Goal: Communication & Community: Connect with others

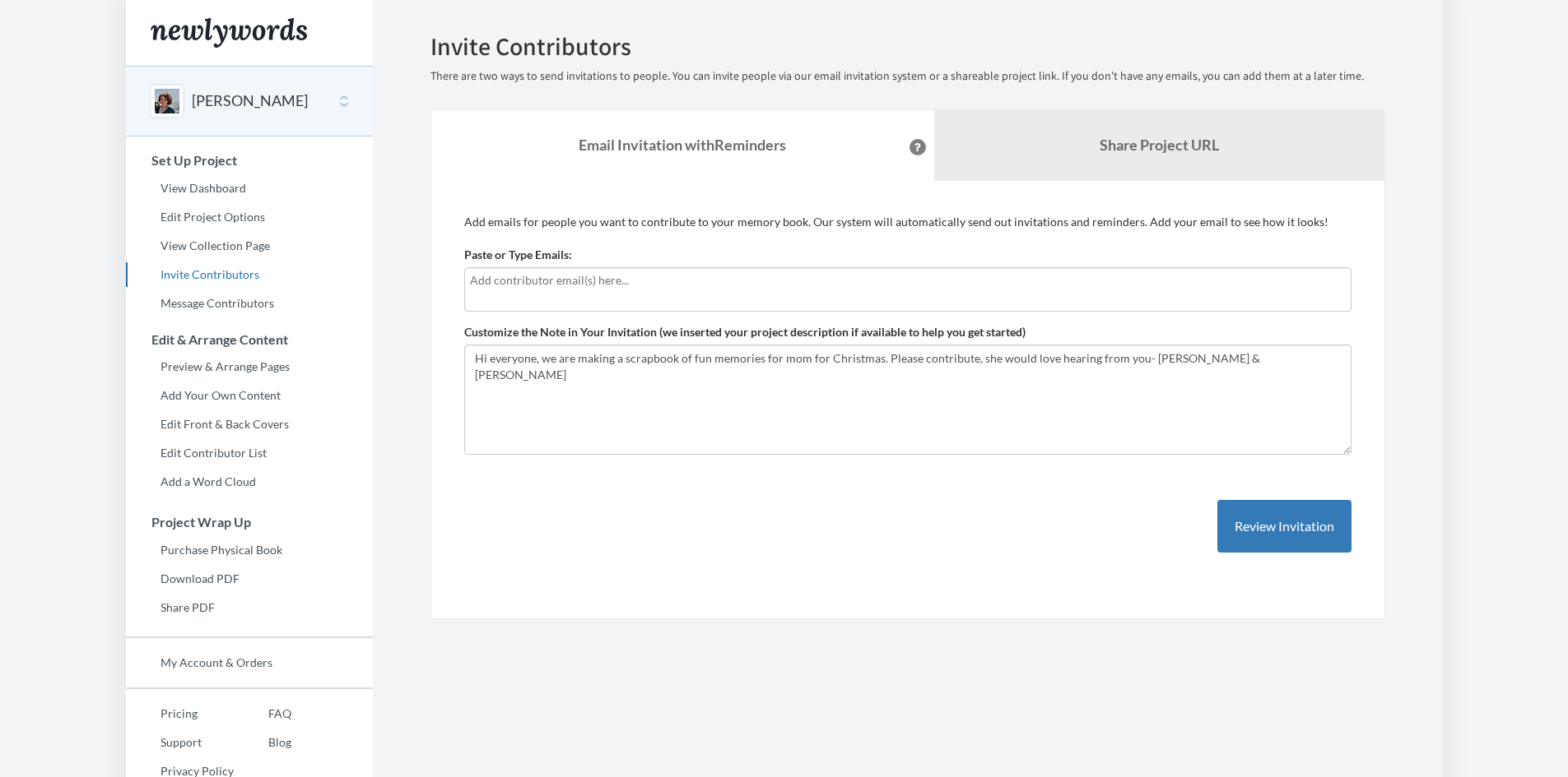
click at [537, 281] on input "text" at bounding box center [907, 280] width 876 height 18
click at [525, 283] on input "text" at bounding box center [907, 280] width 876 height 18
click at [556, 238] on div "Add emails for people you want to contribute to your memory book. Our system wi…" at bounding box center [908, 400] width 887 height 372
click at [566, 284] on input "text" at bounding box center [907, 280] width 876 height 18
click at [741, 199] on div "Add emails for people you want to contribute to your memory book. Our system wi…" at bounding box center [908, 400] width 954 height 439
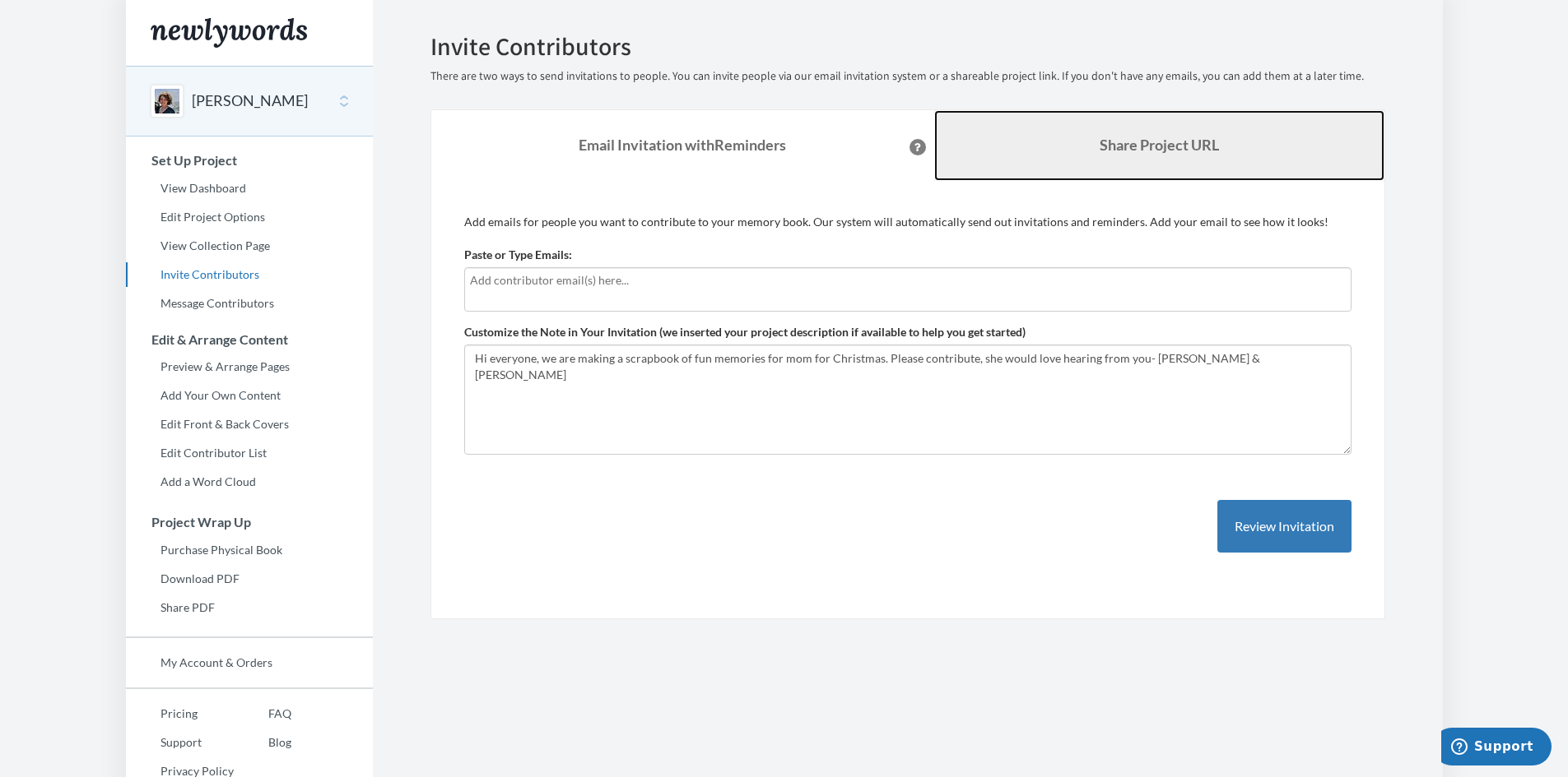
click at [1050, 158] on link "Share Project URL" at bounding box center [1159, 146] width 450 height 71
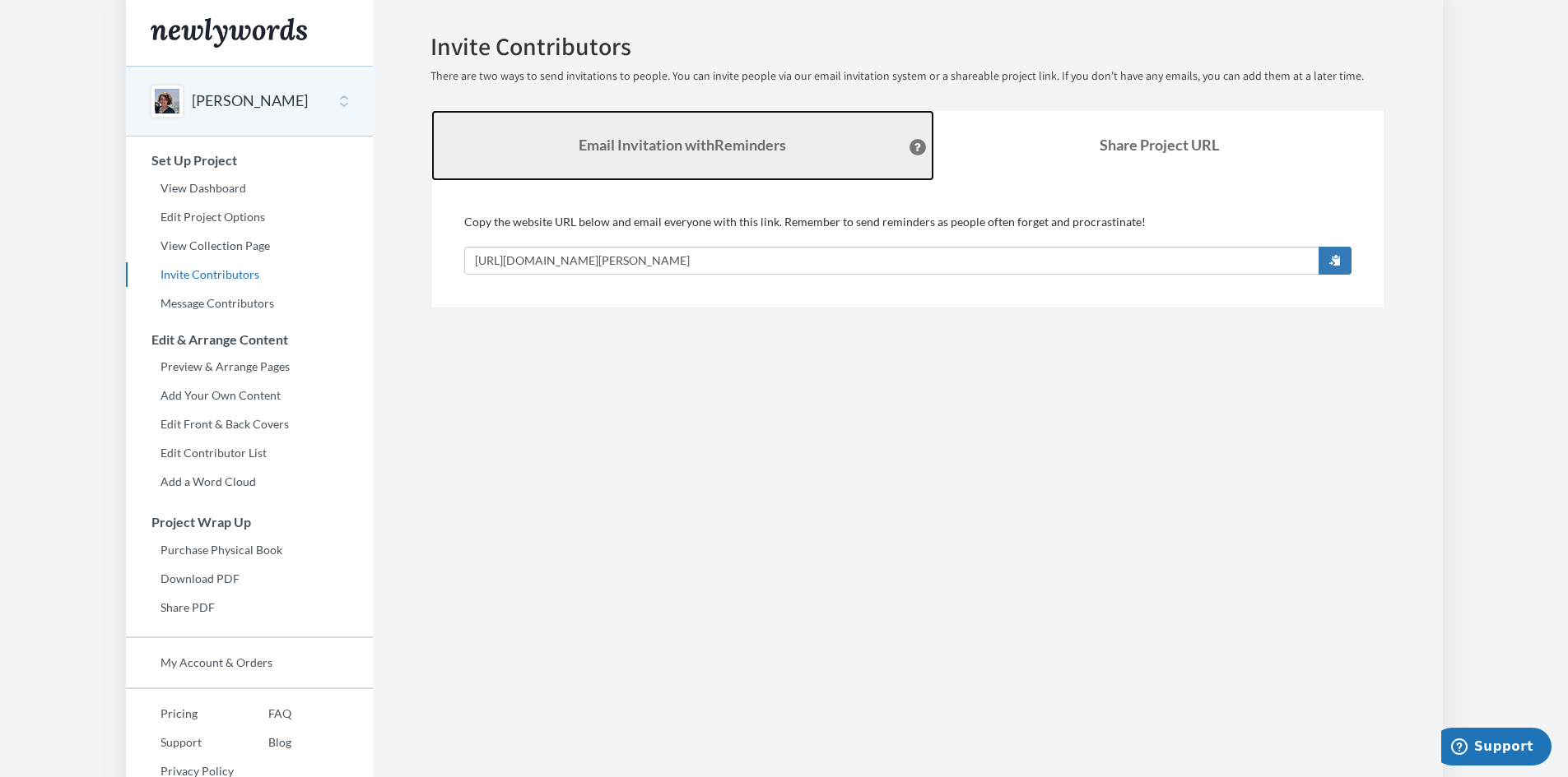
click at [714, 147] on strong "Email Invitation with Reminders" at bounding box center [682, 144] width 207 height 18
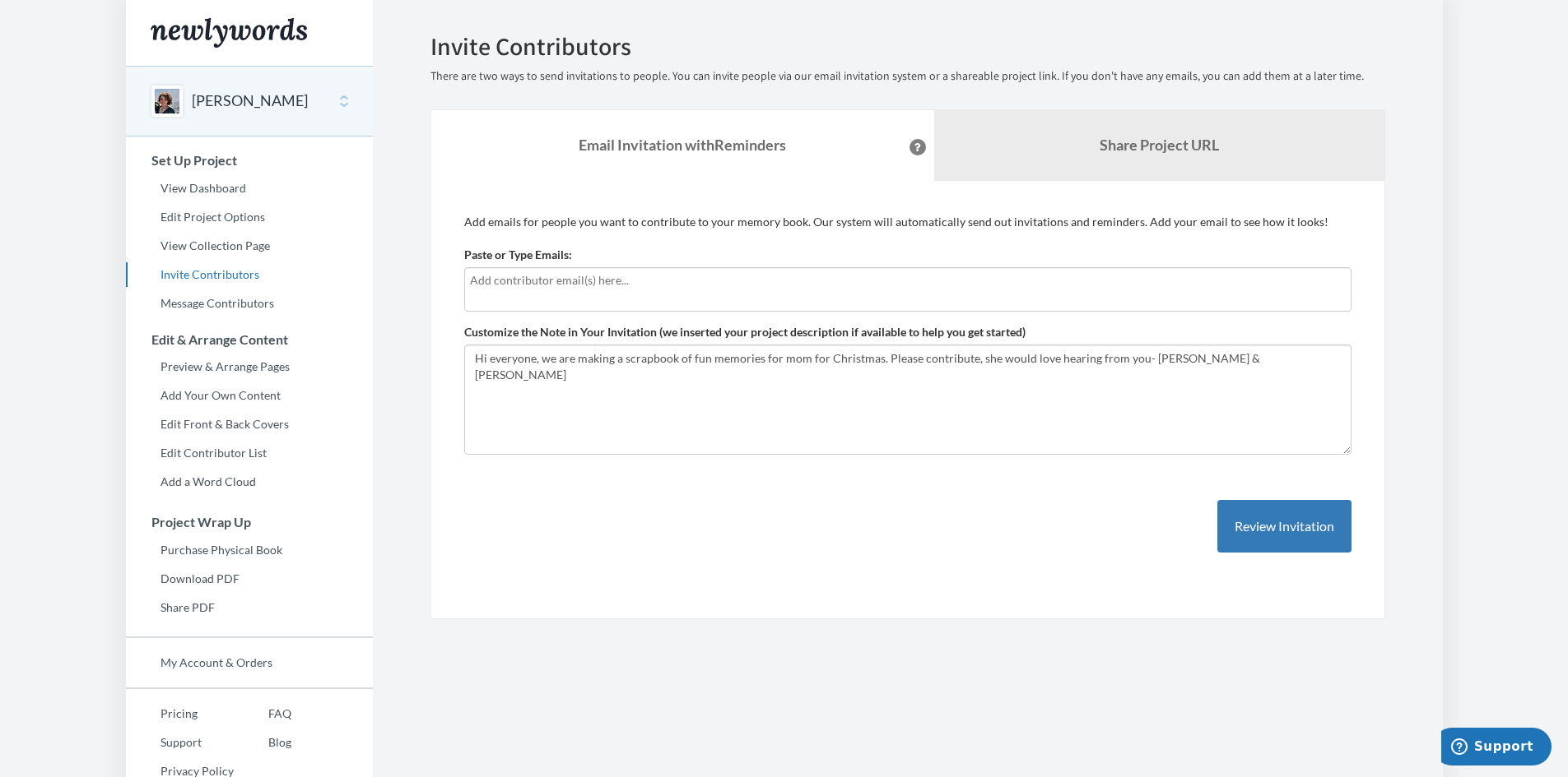
click at [598, 279] on input "text" at bounding box center [907, 280] width 876 height 18
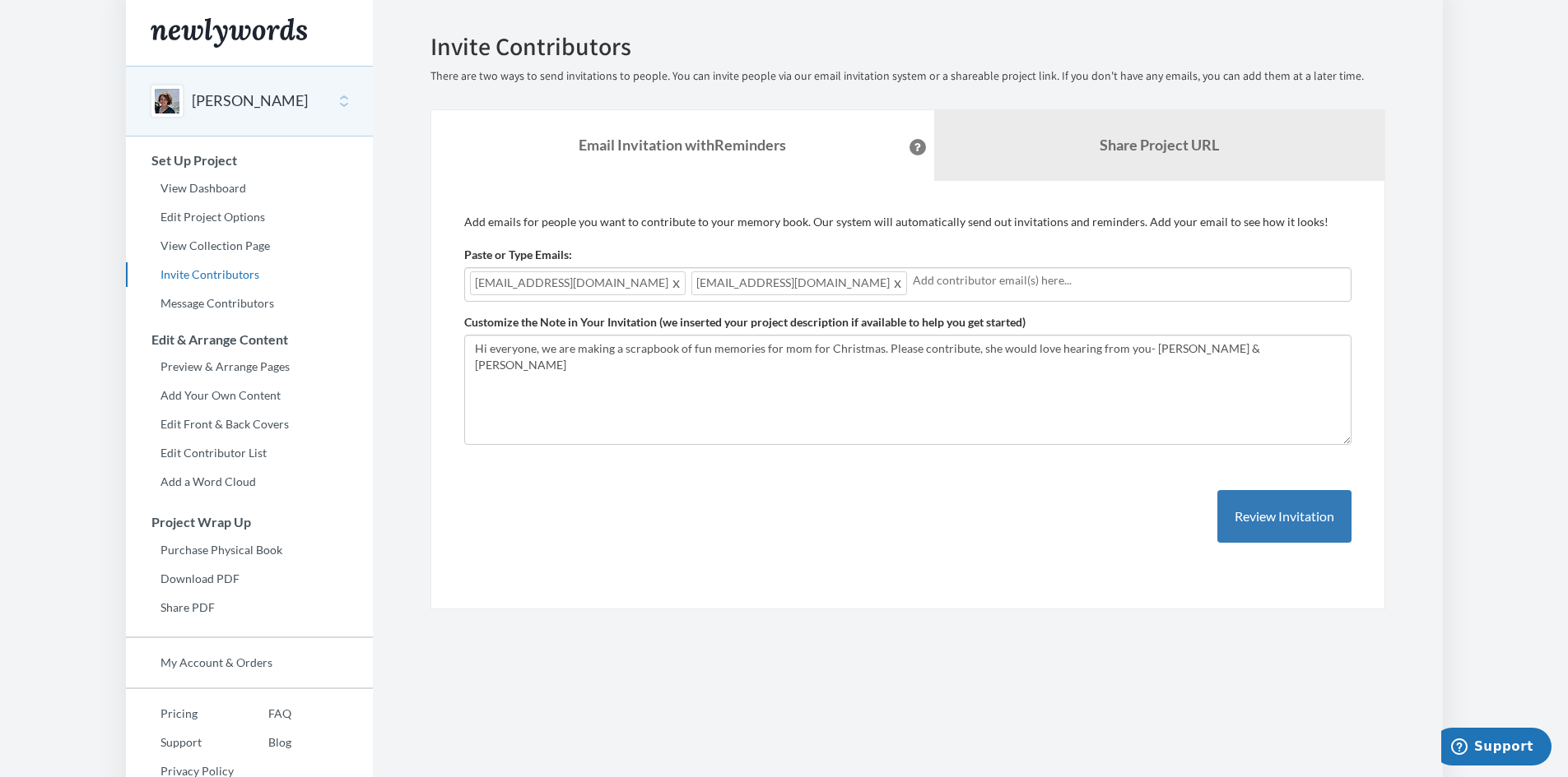
click at [913, 283] on input "text" at bounding box center [1129, 280] width 432 height 18
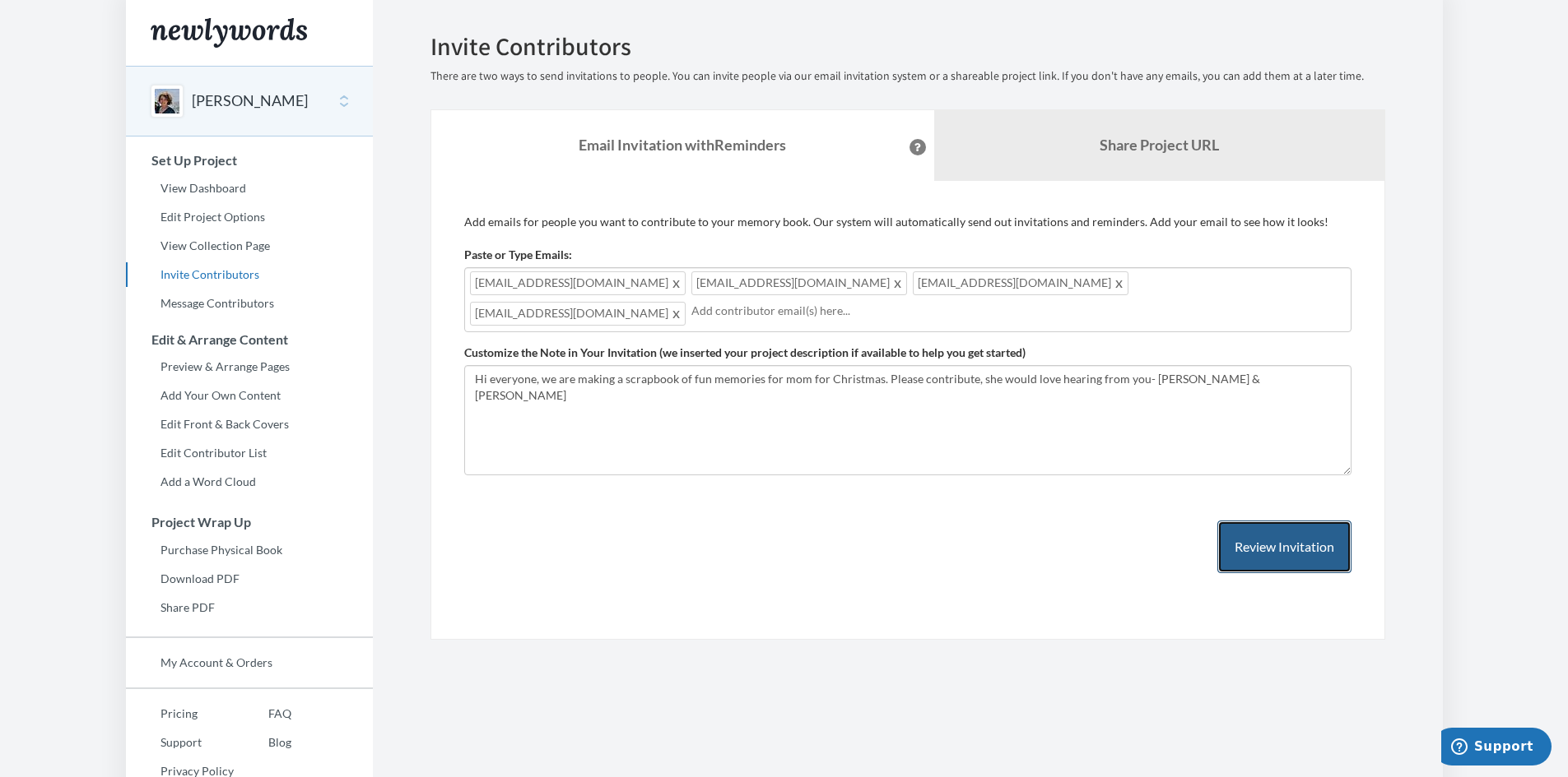
click at [1308, 549] on button "Review Invitation" at bounding box center [1284, 547] width 134 height 53
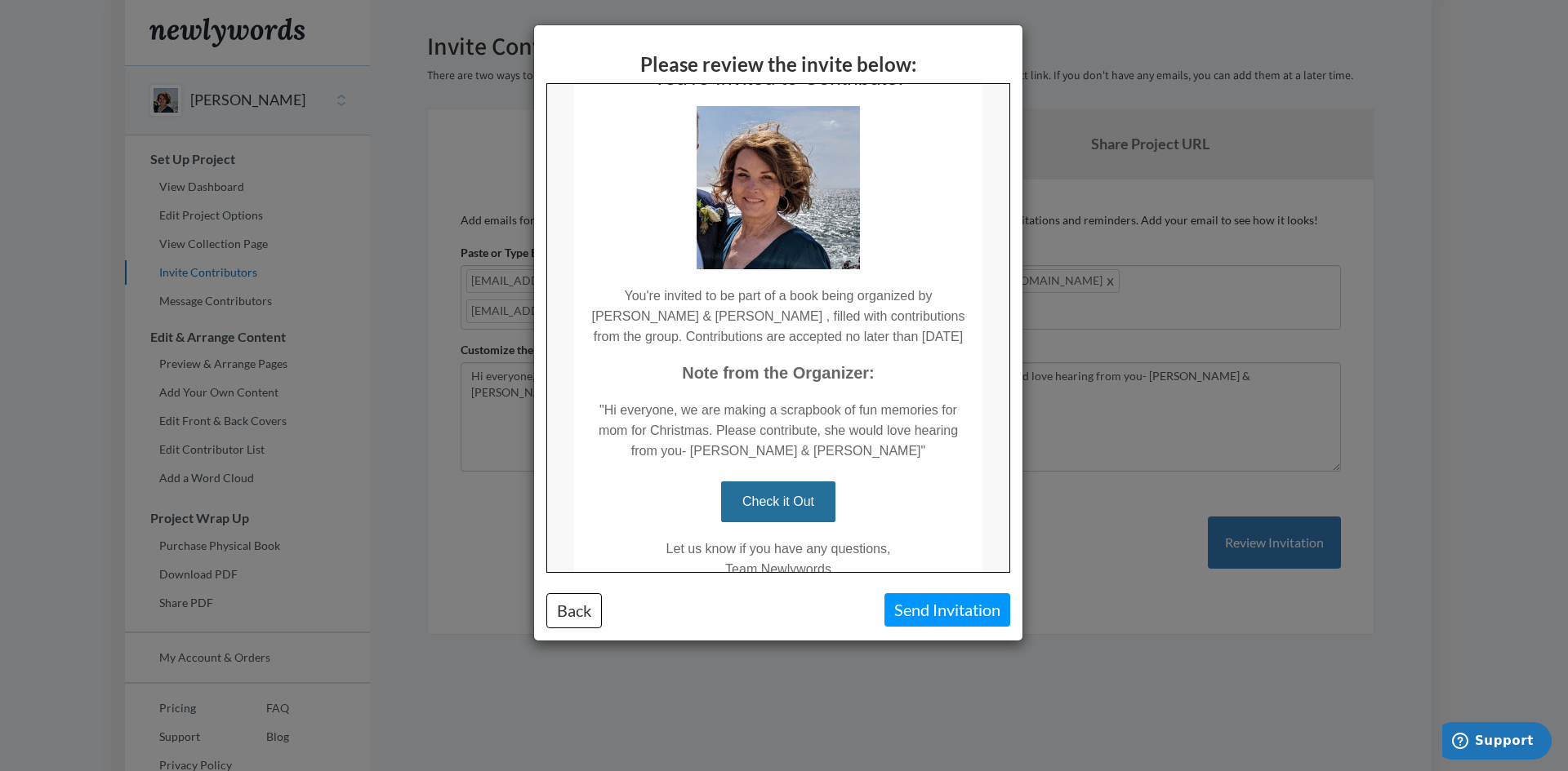
scroll to position [174, 0]
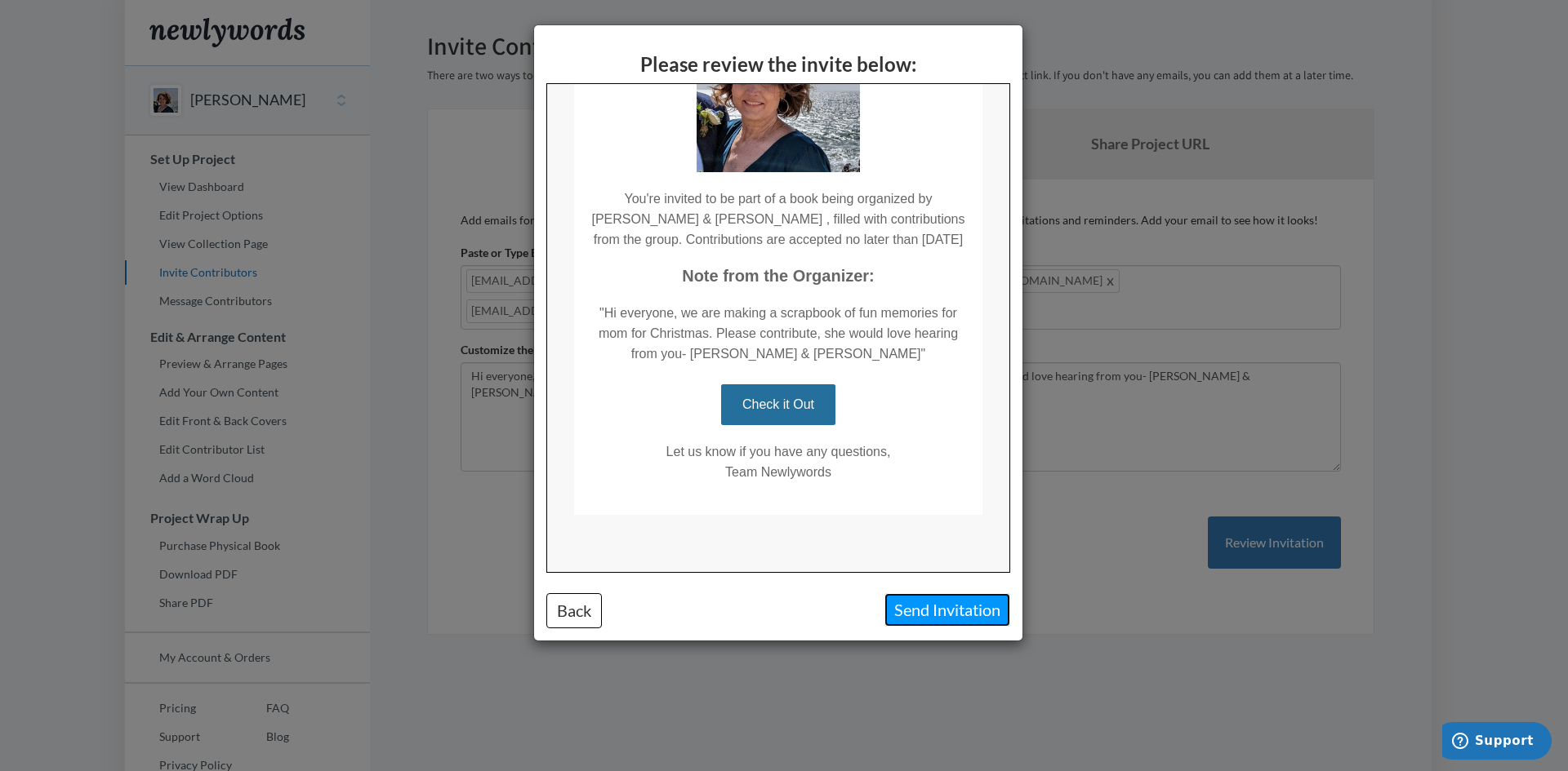
click at [958, 612] on button "Send Invitation" at bounding box center [947, 610] width 126 height 33
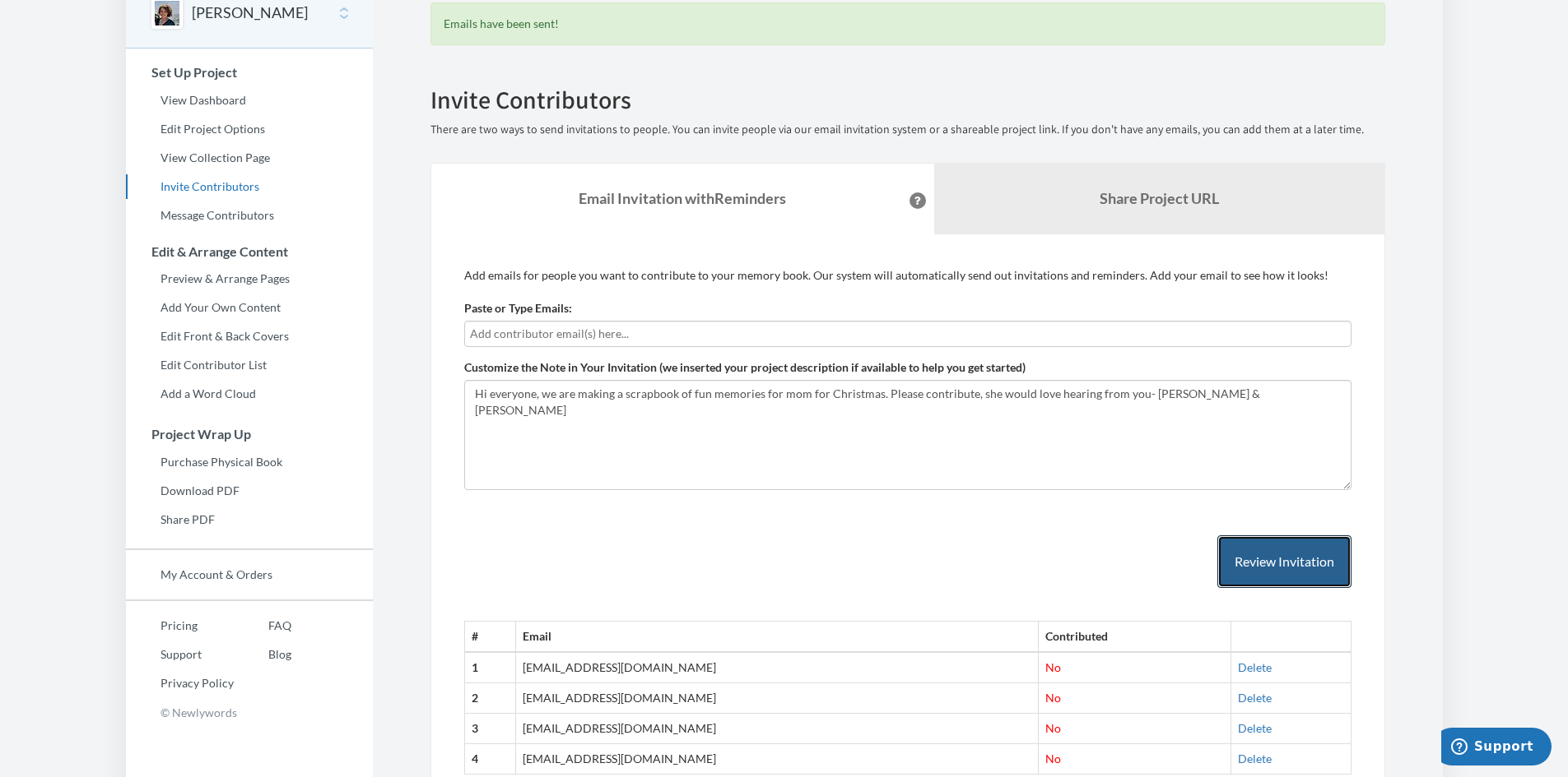
scroll to position [0, 0]
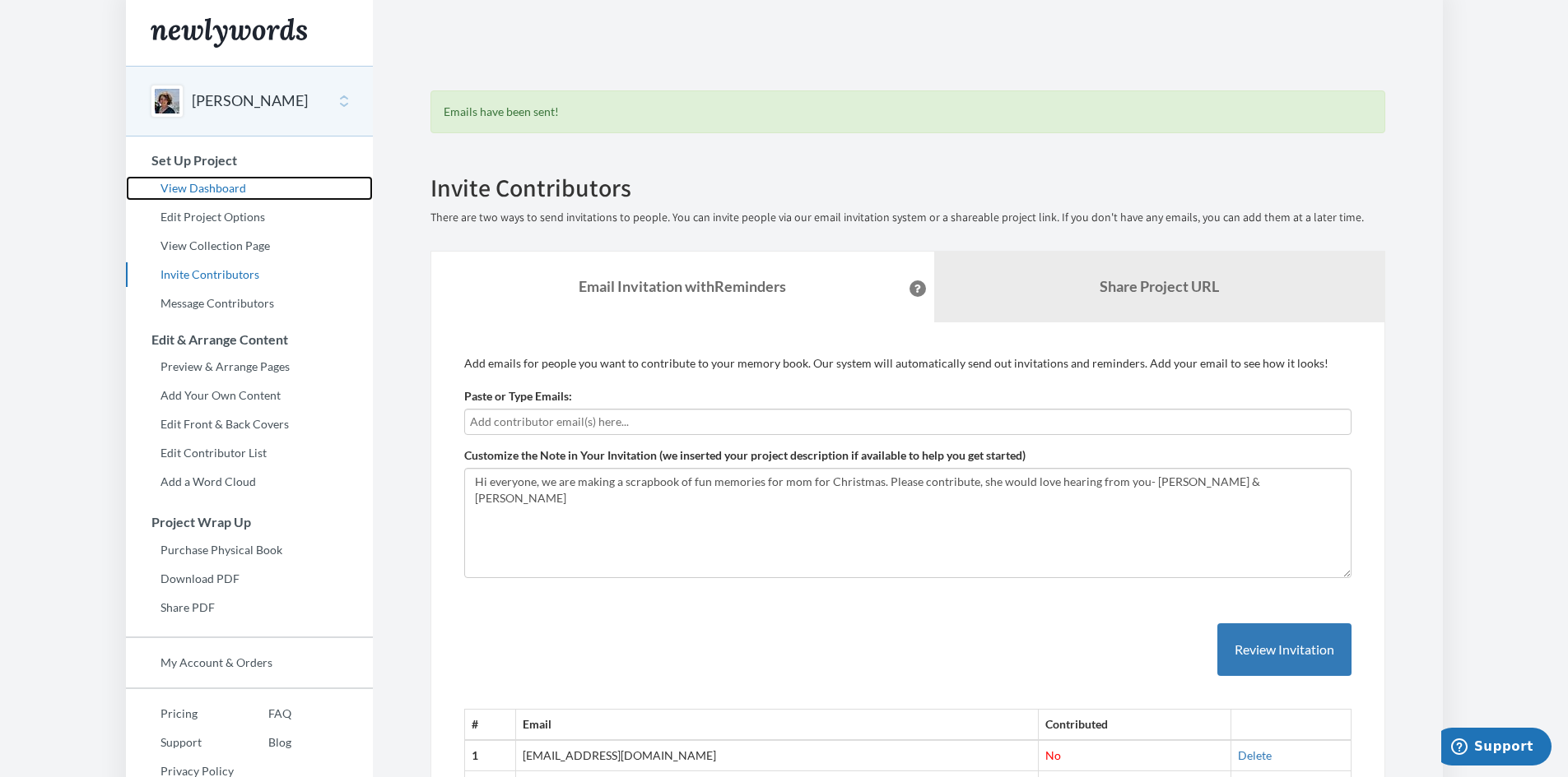
click at [189, 190] on link "View Dashboard" at bounding box center [249, 188] width 247 height 24
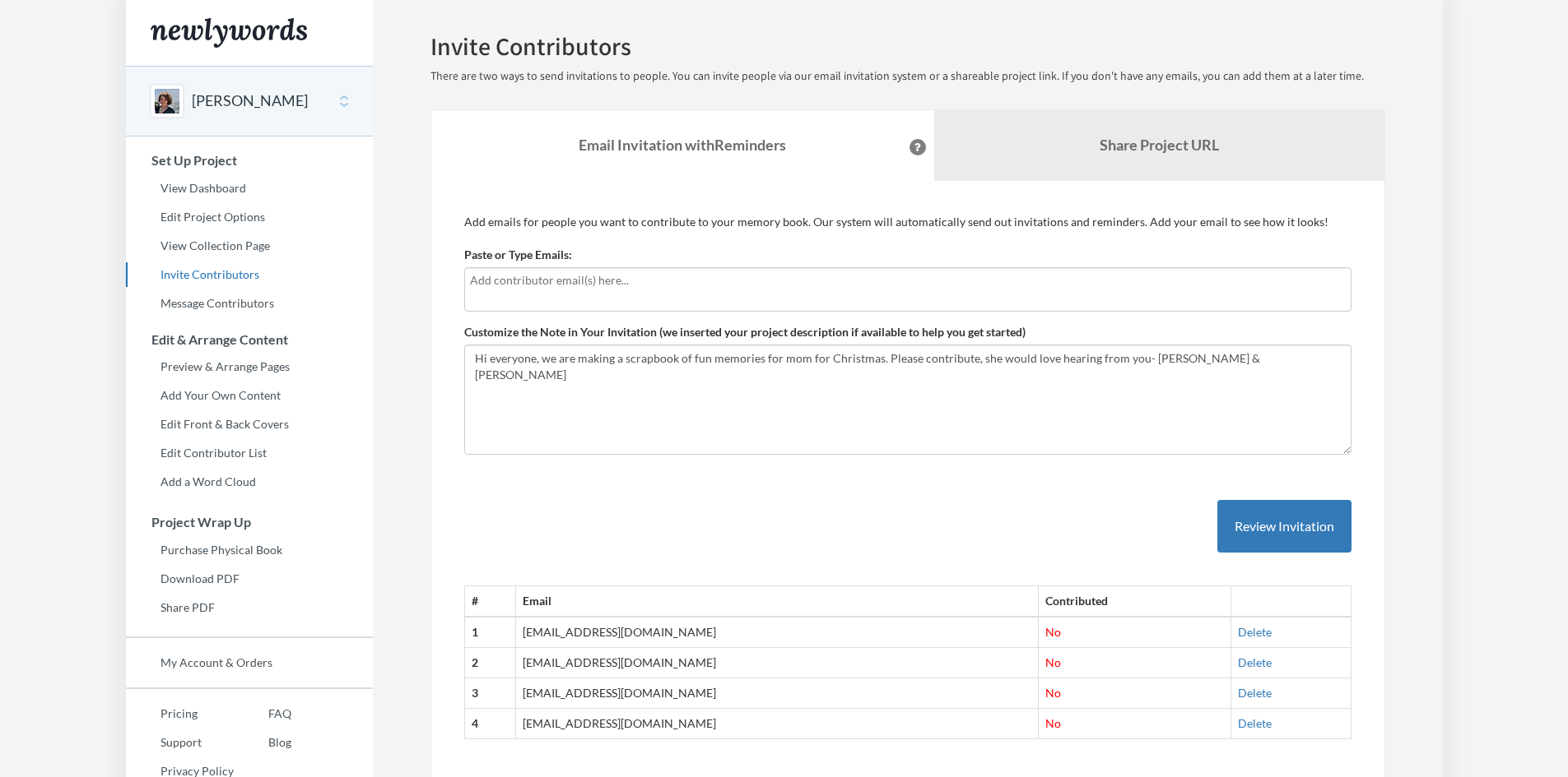
click at [636, 277] on input "text" at bounding box center [907, 280] width 876 height 18
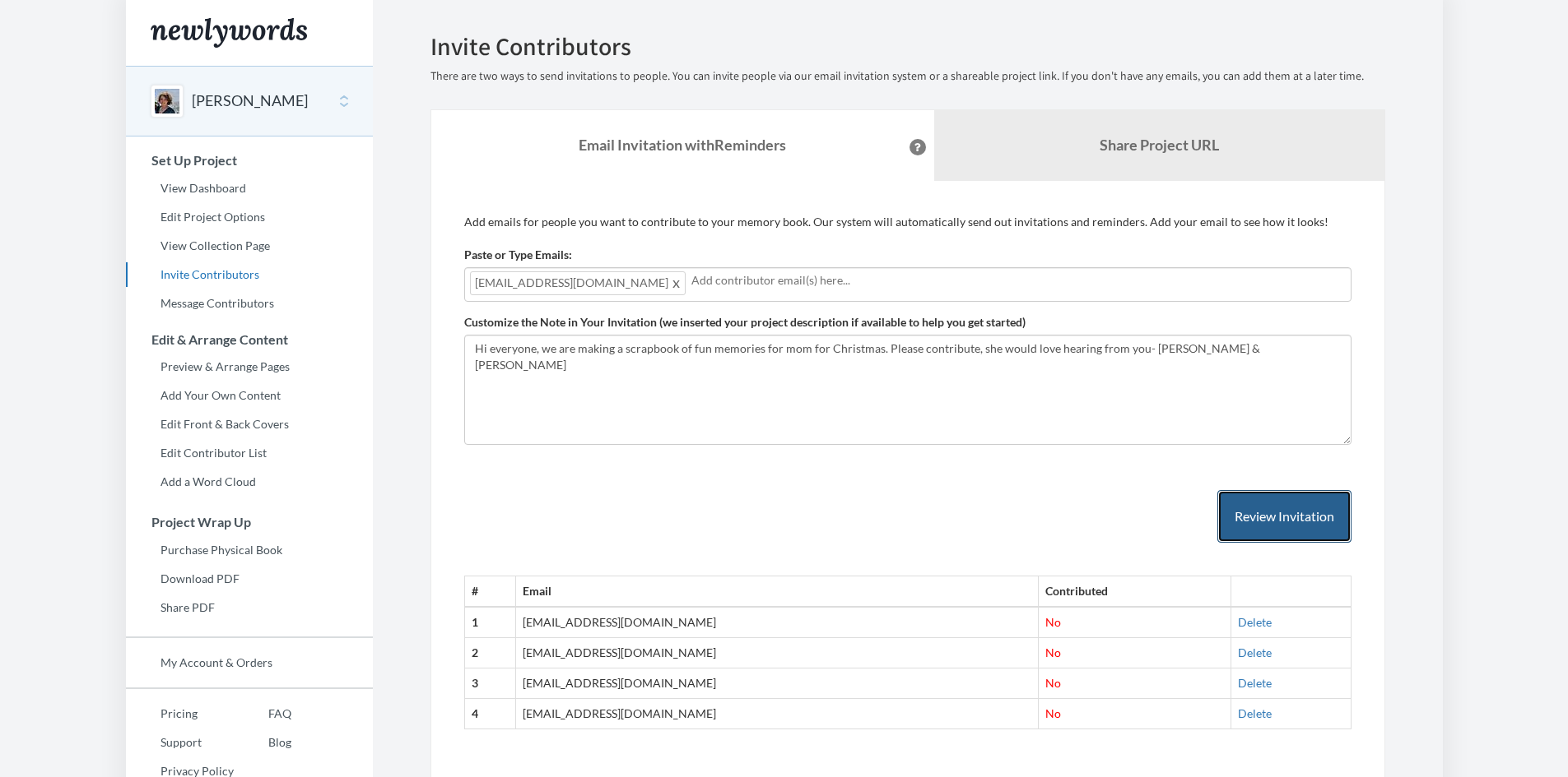
click at [1293, 522] on button "Review Invitation" at bounding box center [1284, 517] width 134 height 53
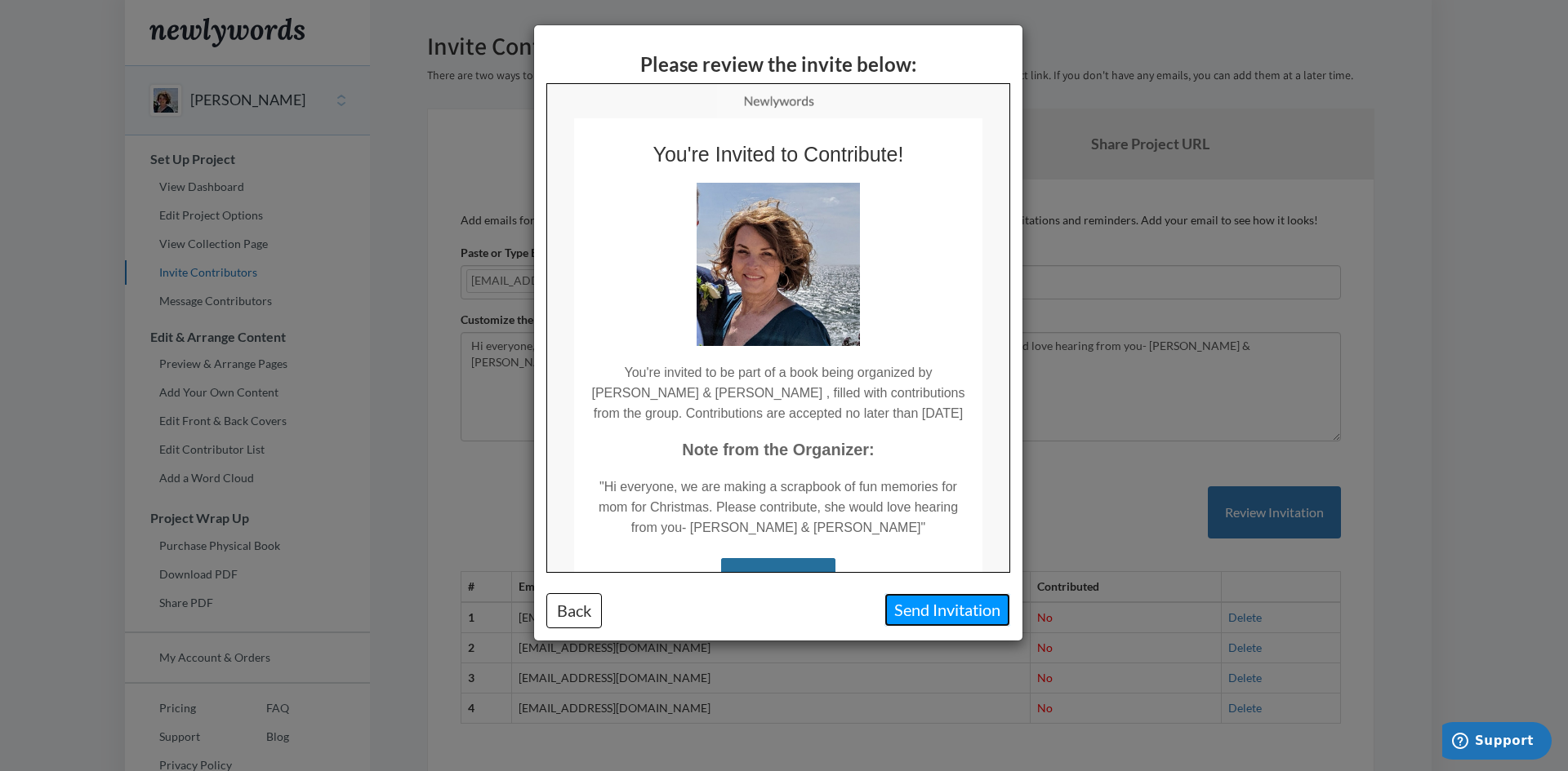
click at [951, 607] on button "Send Invitation" at bounding box center [947, 610] width 126 height 33
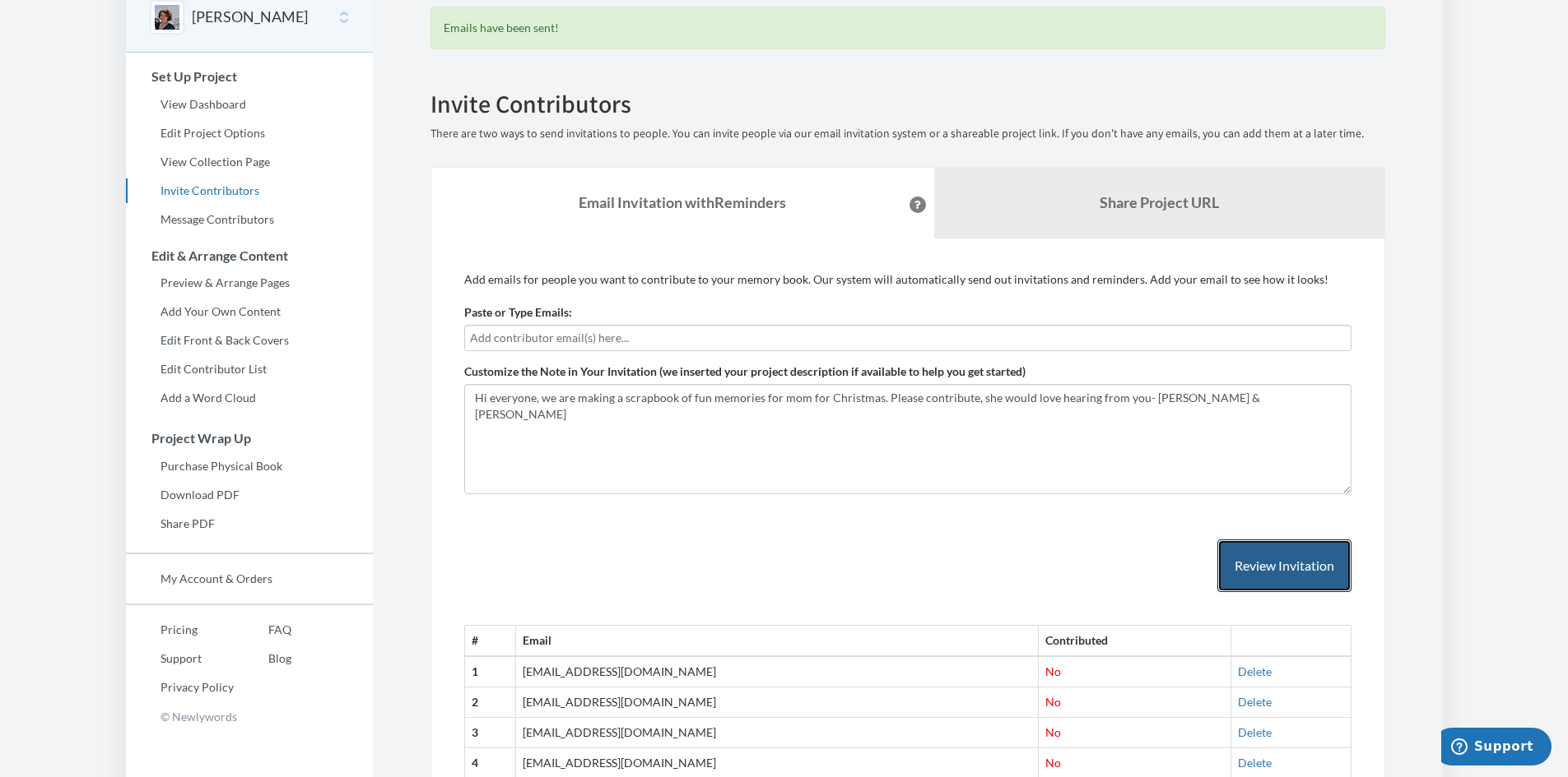
scroll to position [164, 0]
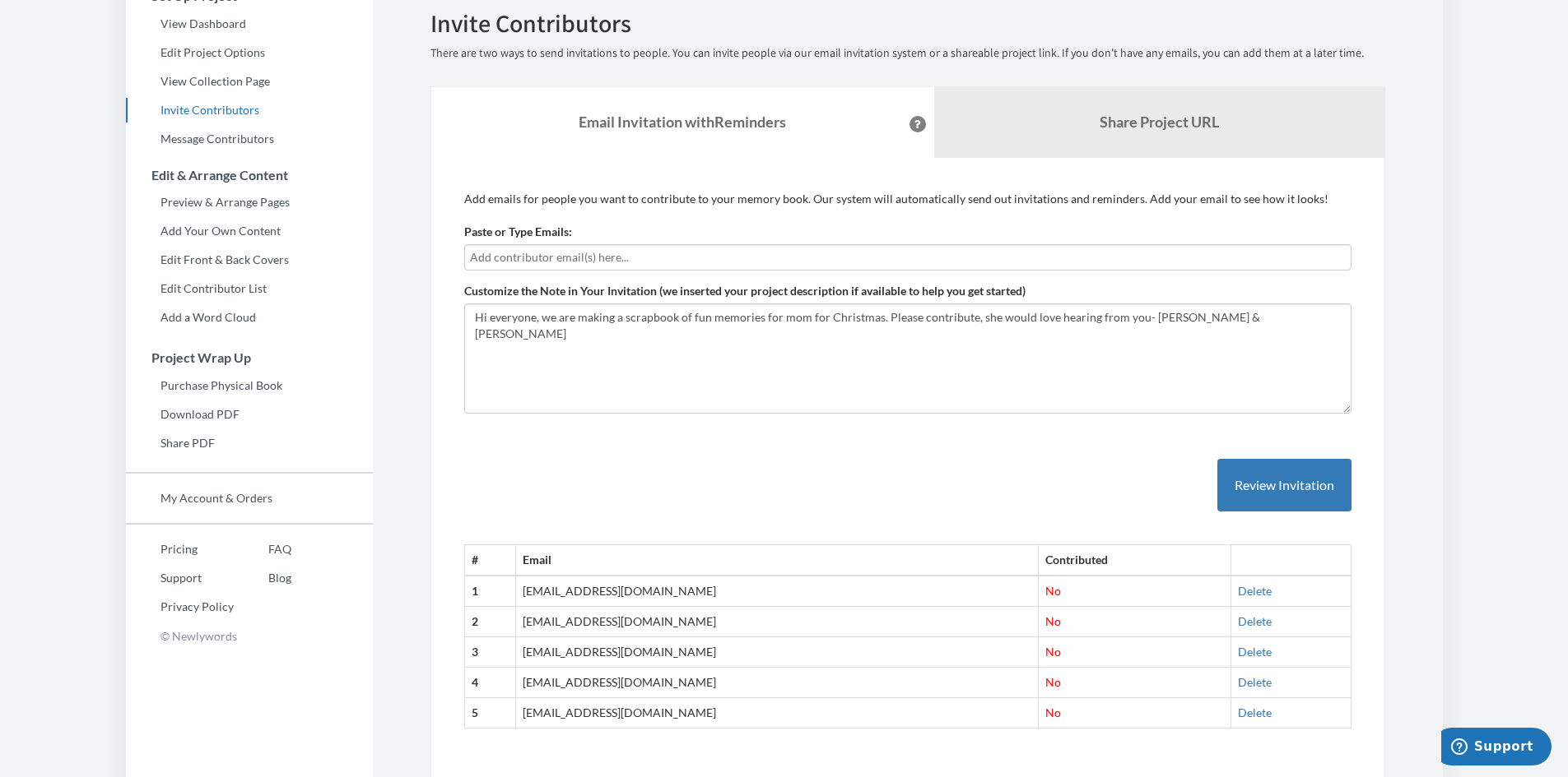
click at [562, 255] on input "text" at bounding box center [907, 257] width 876 height 18
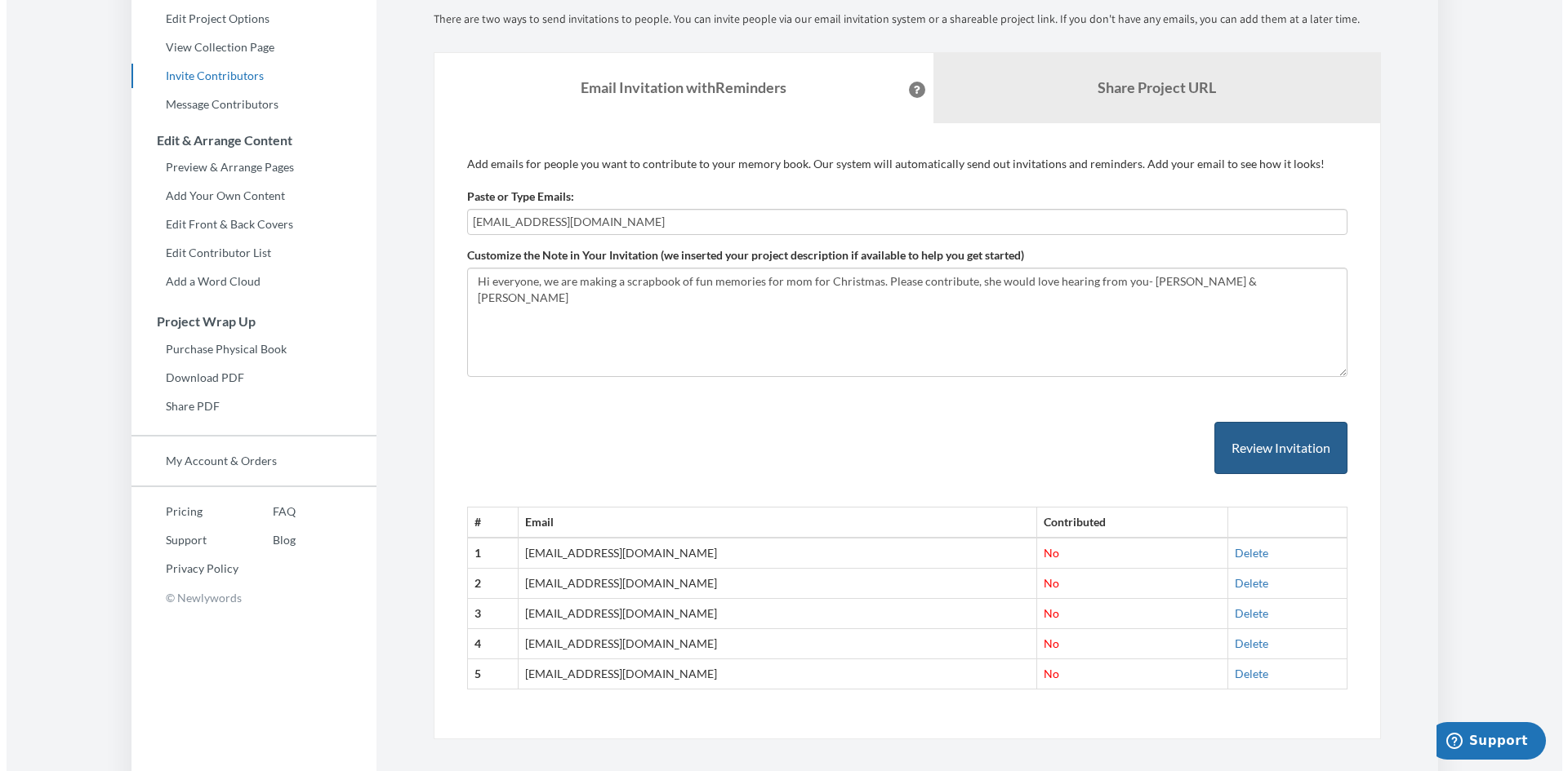
scroll to position [215, 0]
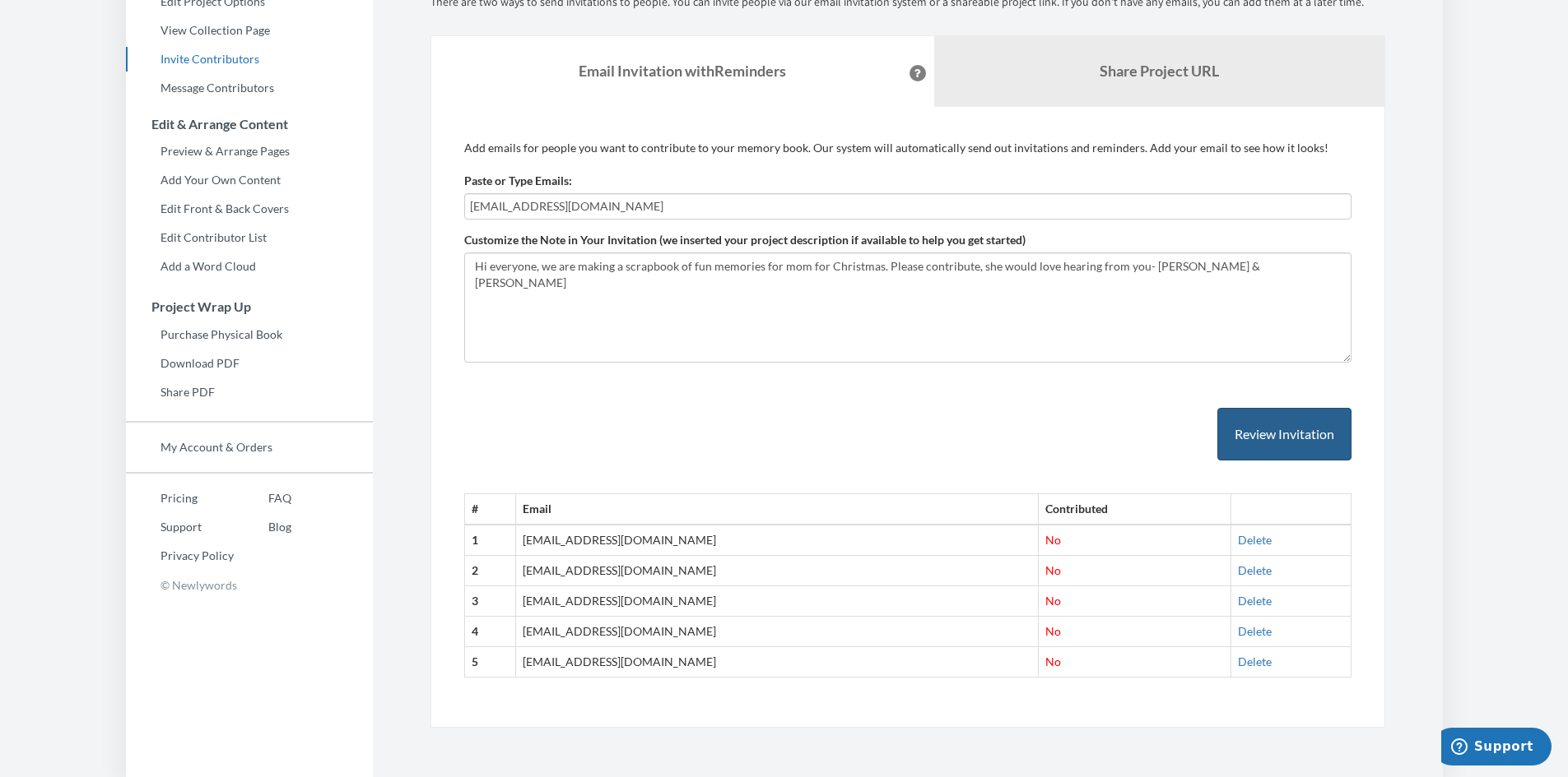
type input "gracekstables@gmail.com"
click at [1274, 447] on button "Review Invitation" at bounding box center [1284, 434] width 134 height 53
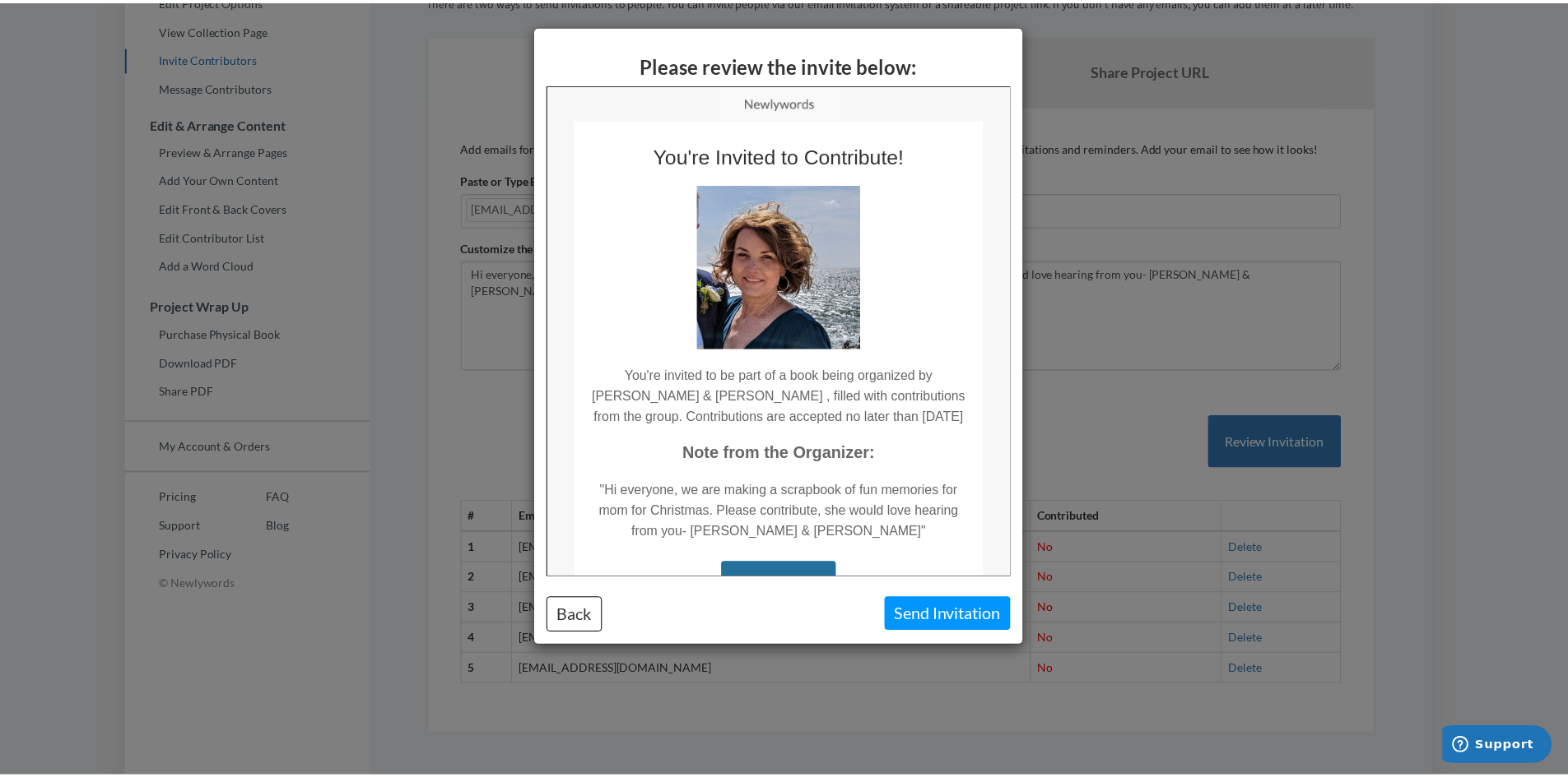
scroll to position [0, 0]
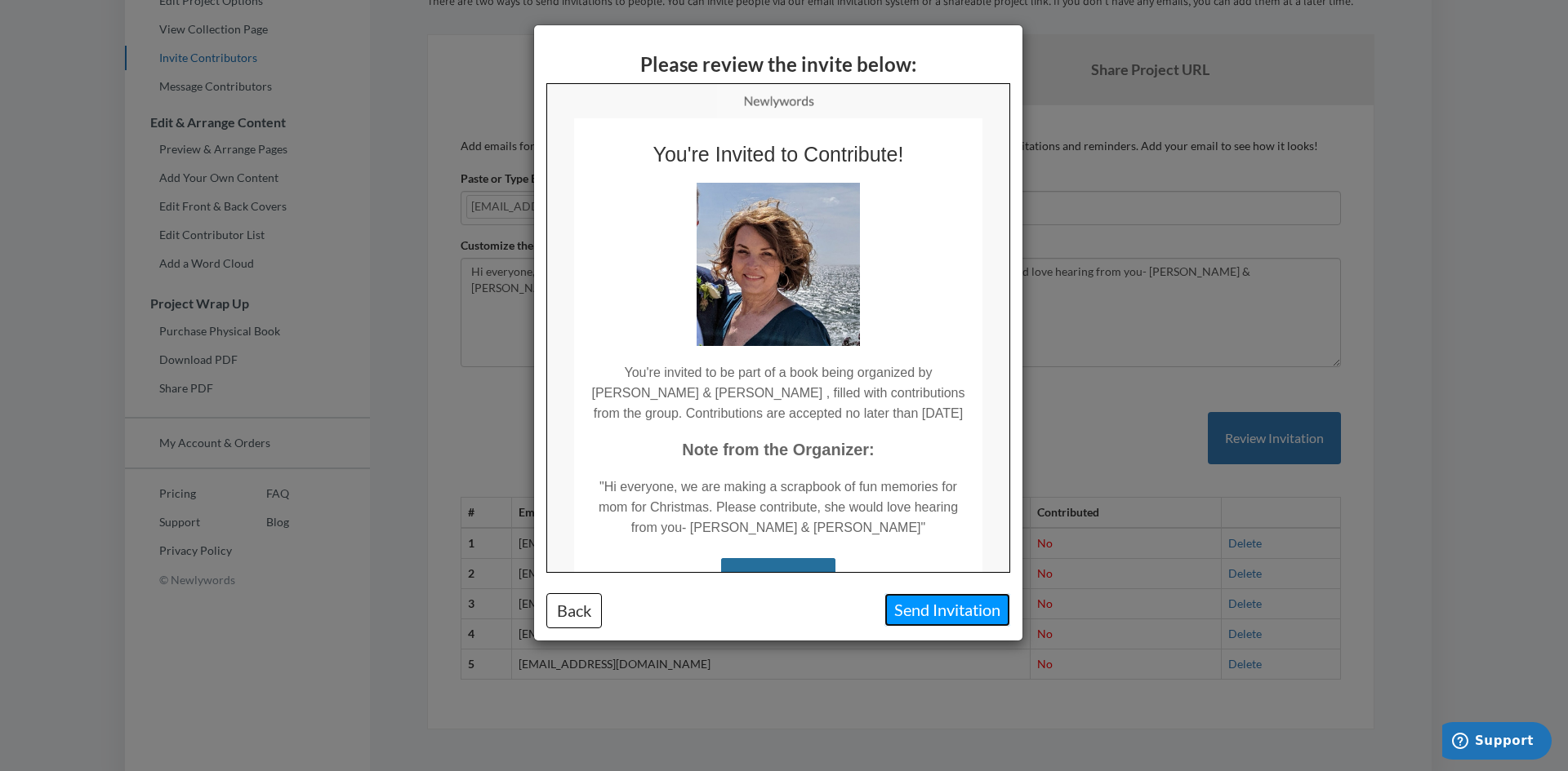
click at [945, 613] on button "Send Invitation" at bounding box center [947, 610] width 126 height 33
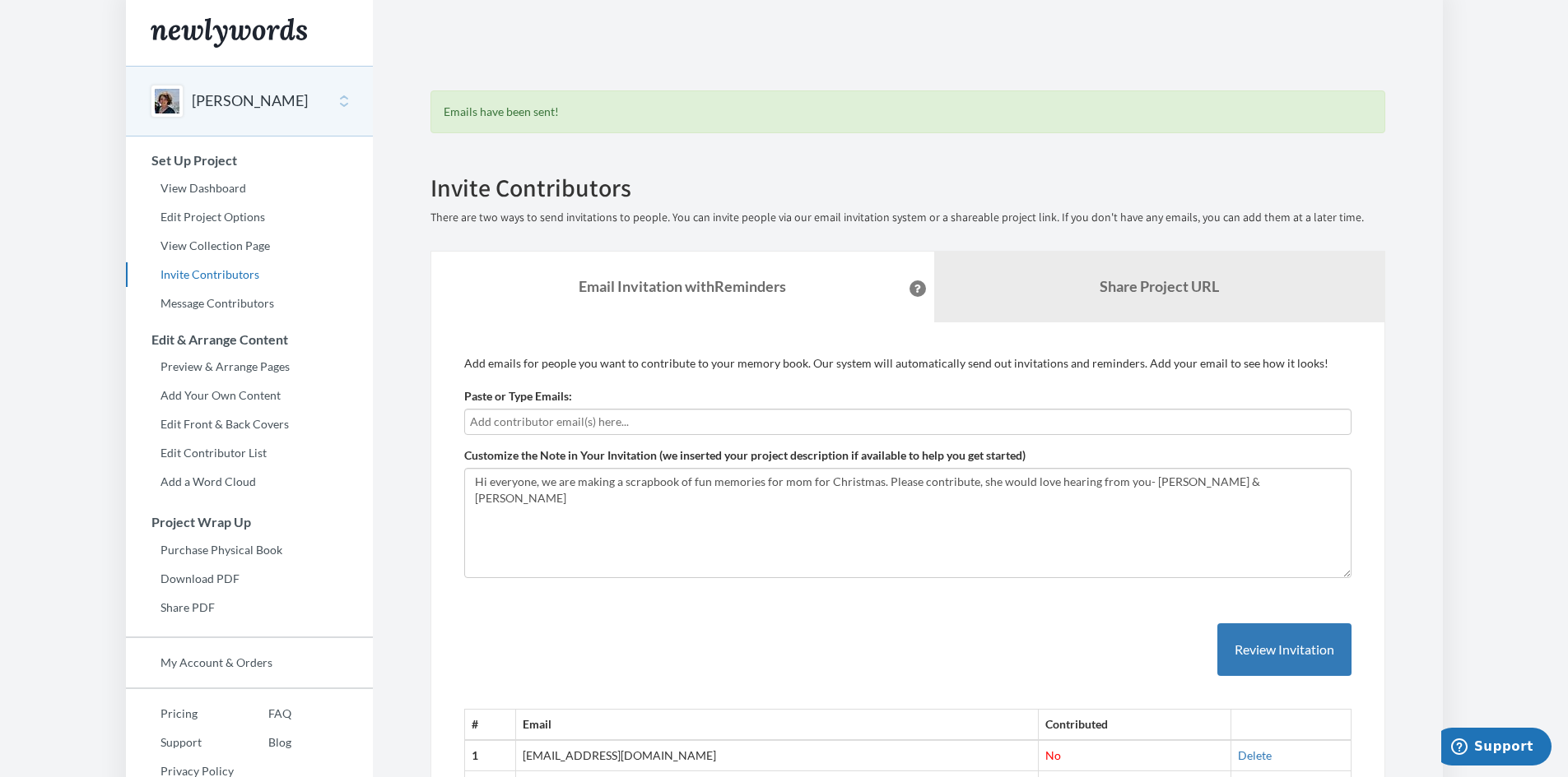
click at [532, 426] on input "text" at bounding box center [907, 421] width 876 height 18
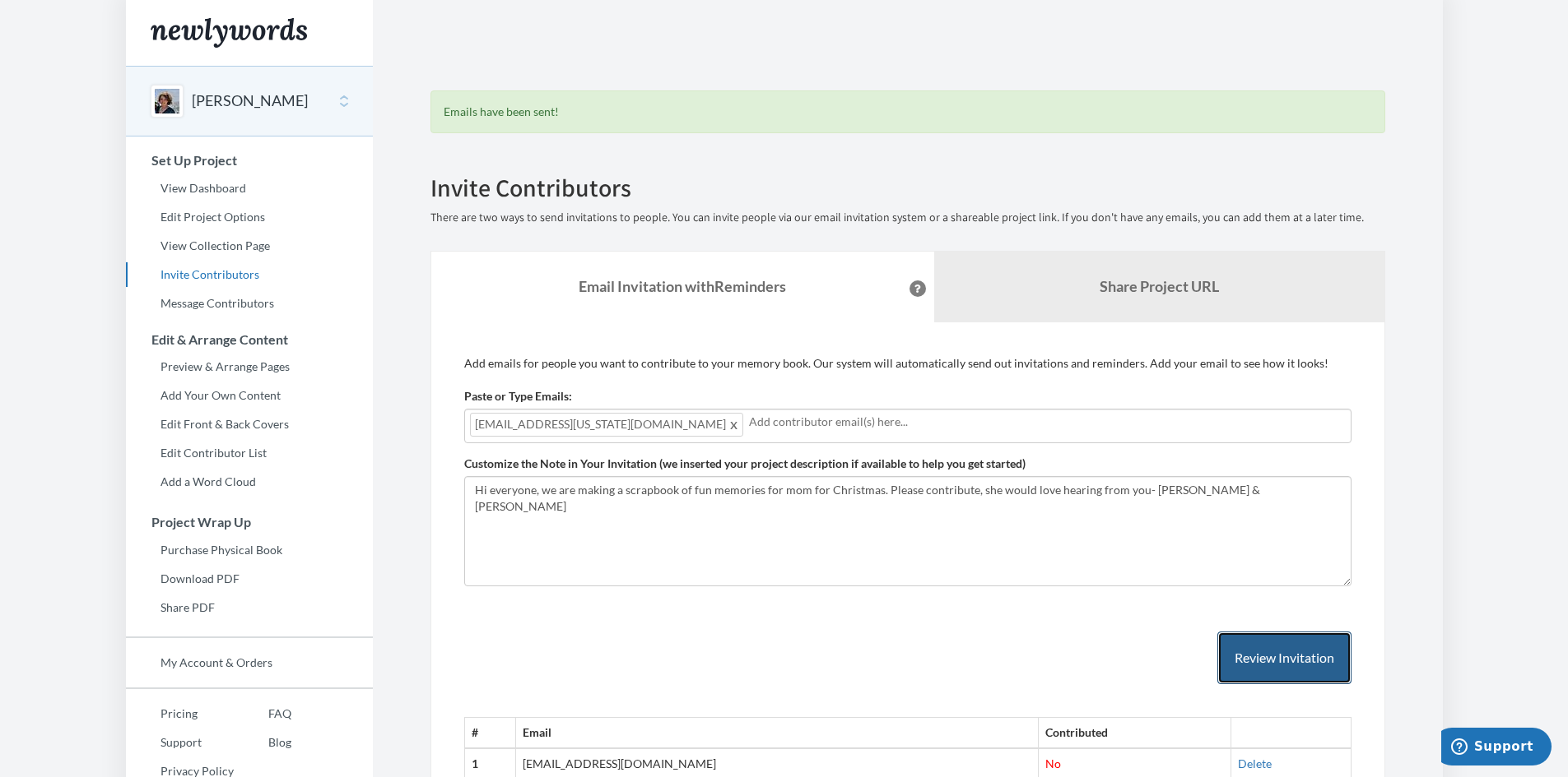
click at [1303, 663] on button "Review Invitation" at bounding box center [1284, 658] width 134 height 53
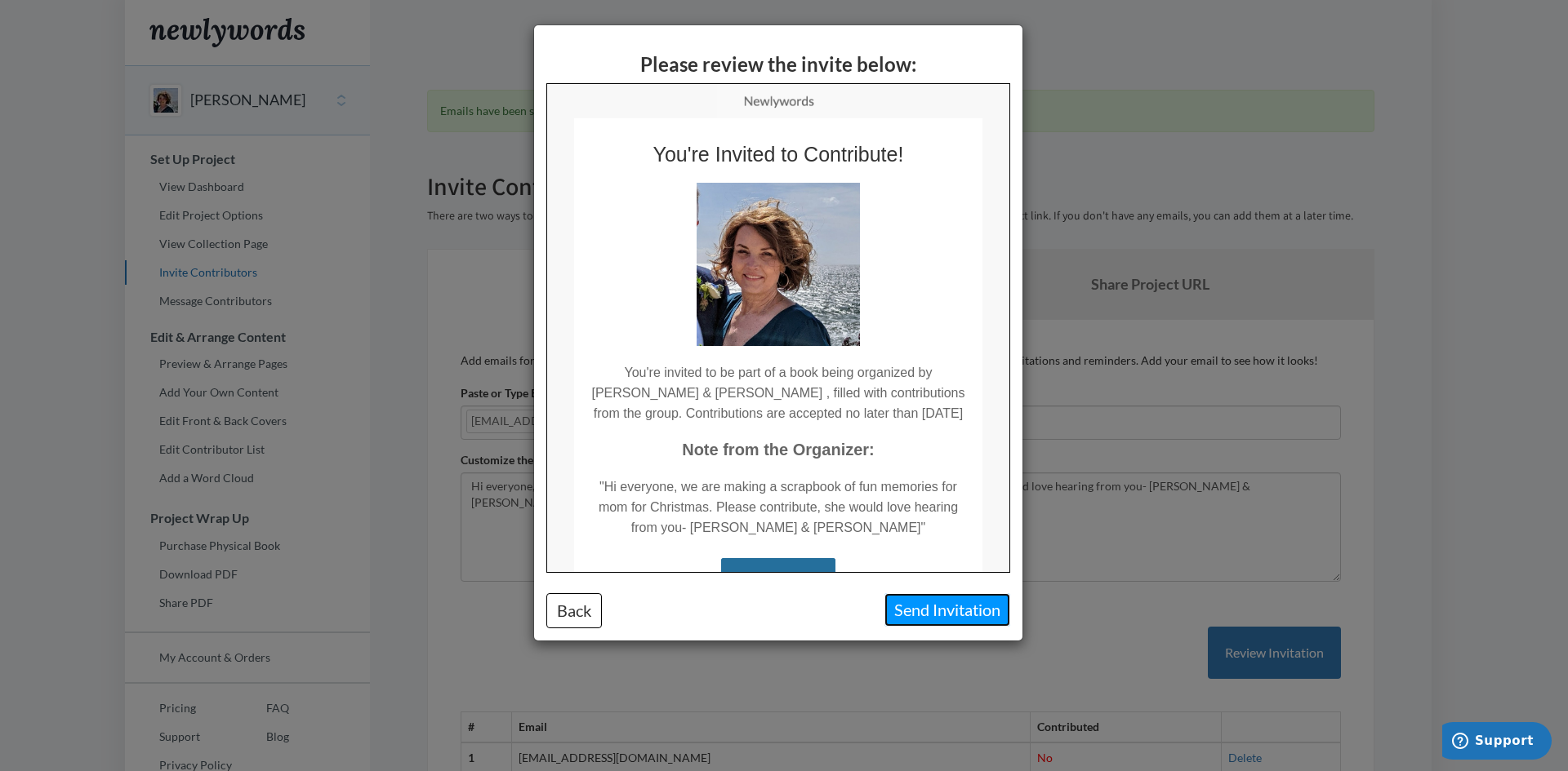
click at [962, 620] on button "Send Invitation" at bounding box center [947, 610] width 126 height 33
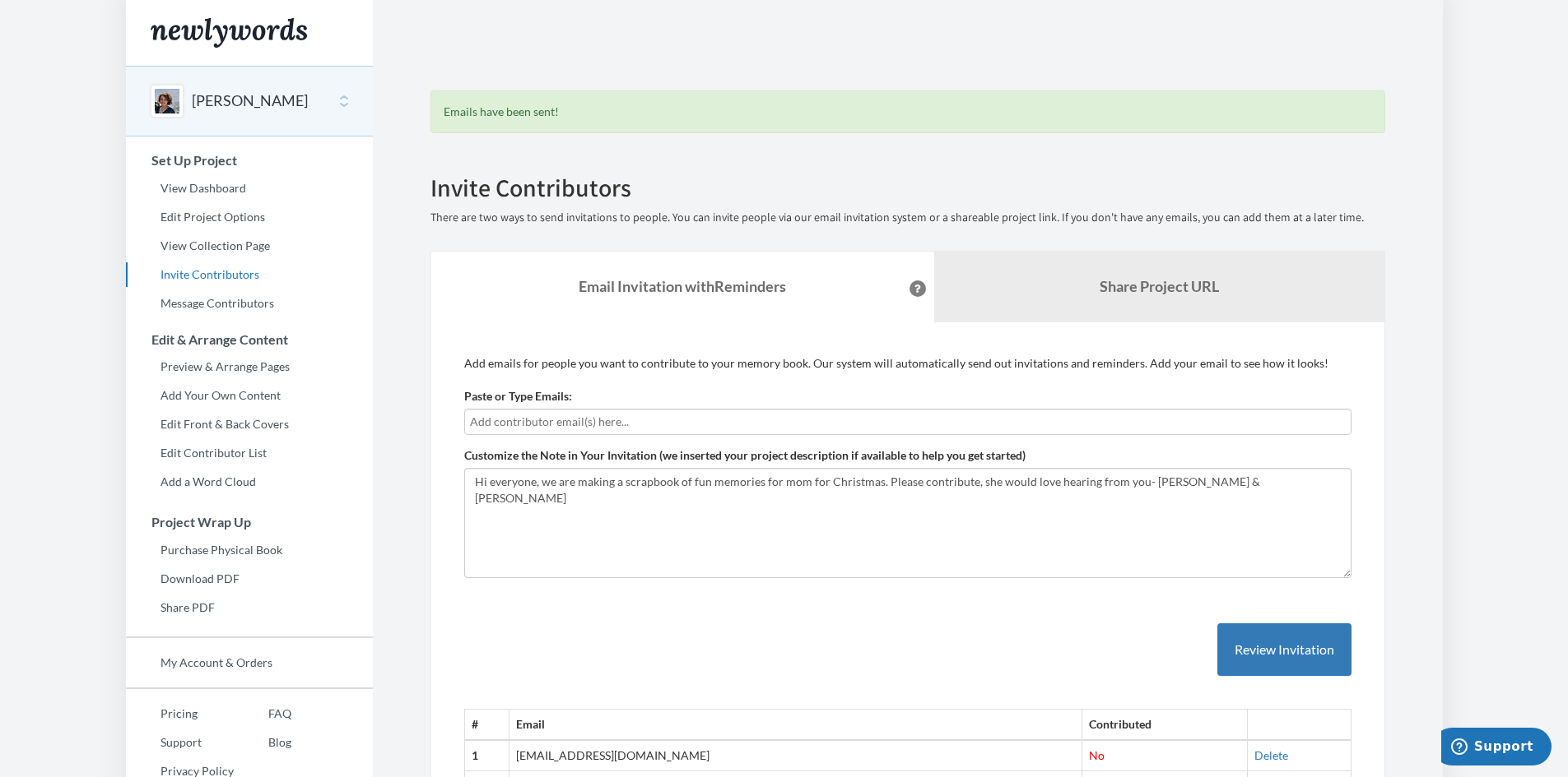
click at [538, 426] on input "text" at bounding box center [907, 421] width 876 height 18
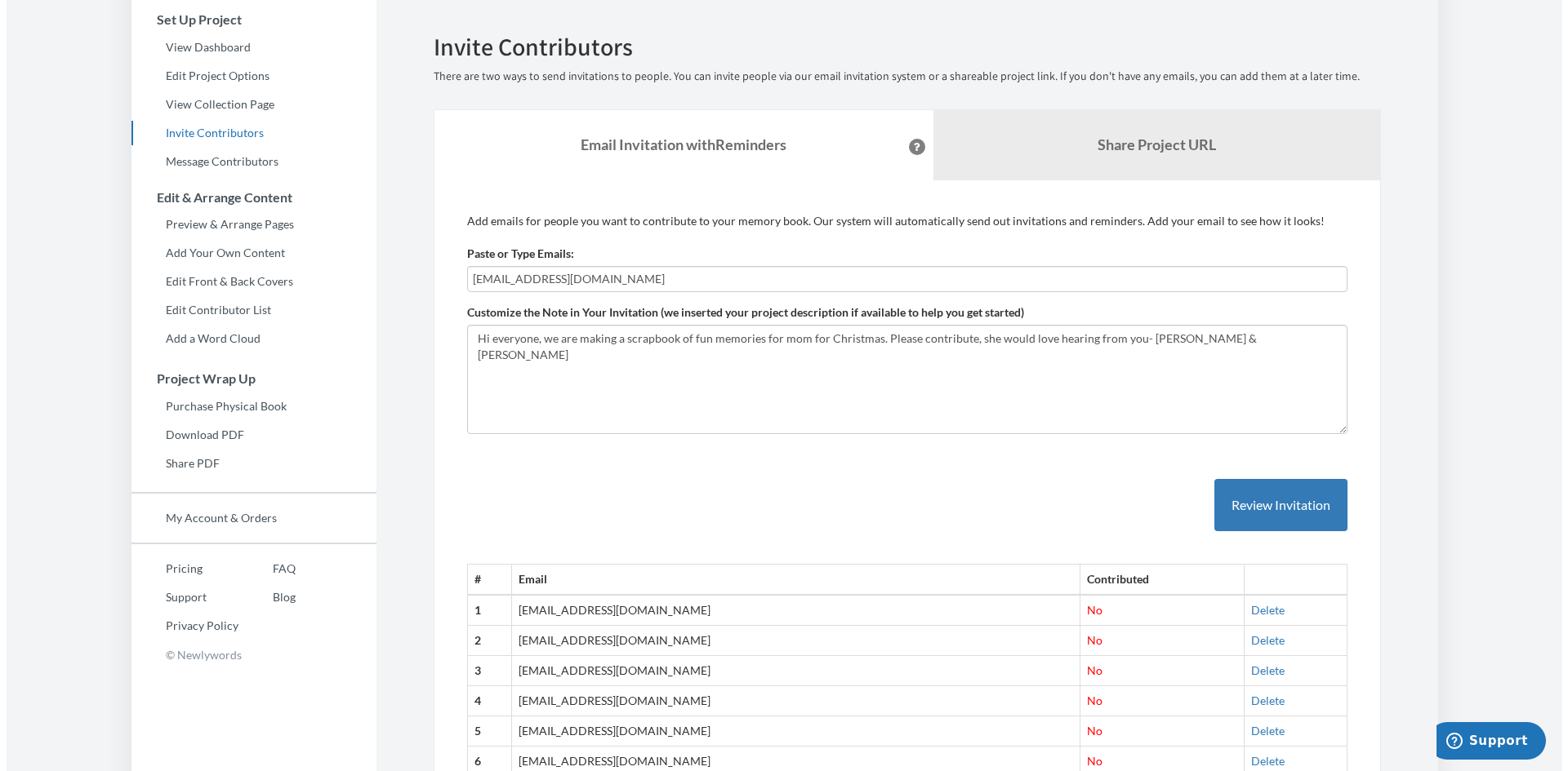
scroll to position [275, 0]
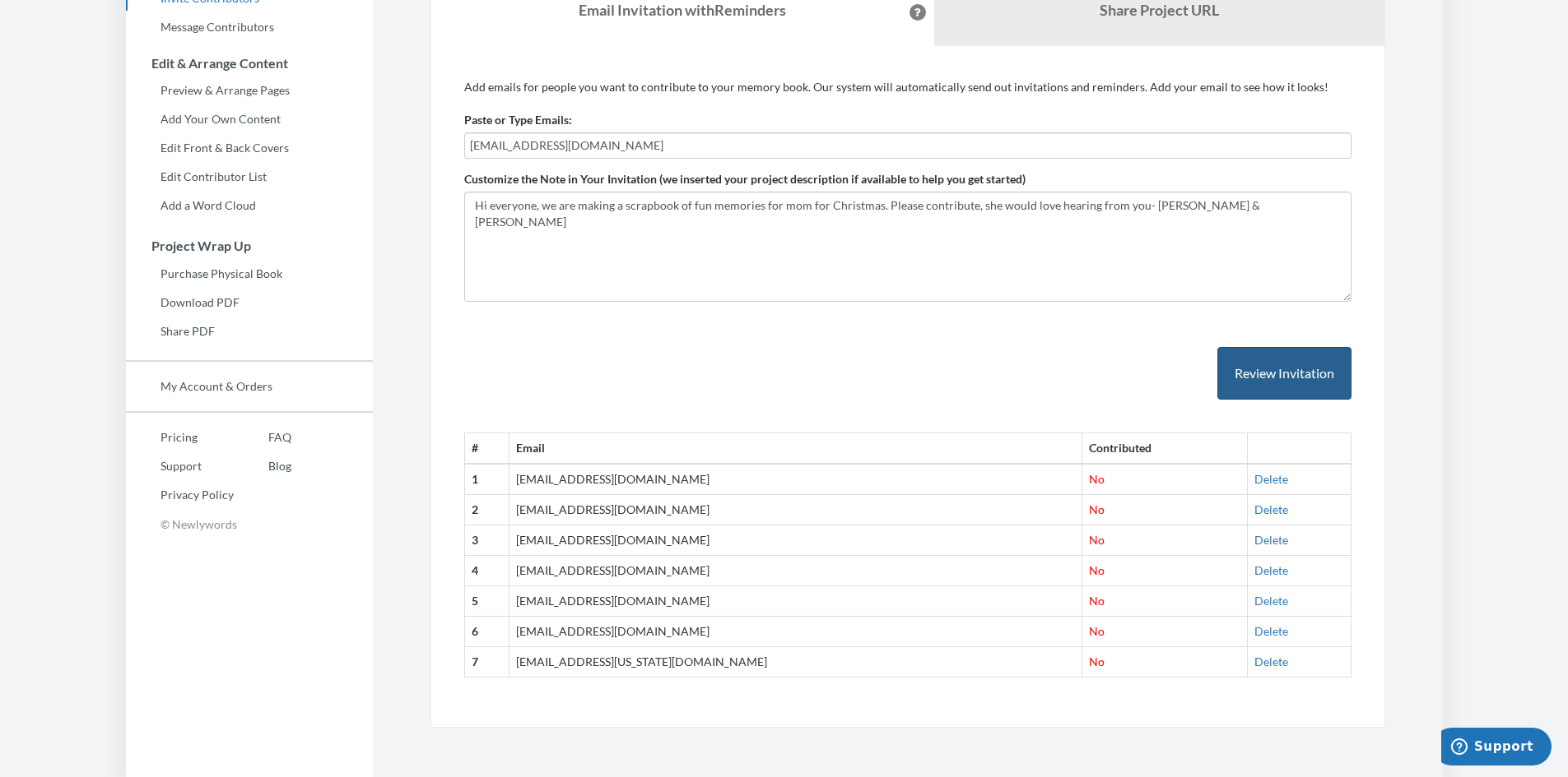
type input "lexinicolegomezz@gmail.com"
click at [1288, 378] on button "Review Invitation" at bounding box center [1284, 373] width 134 height 53
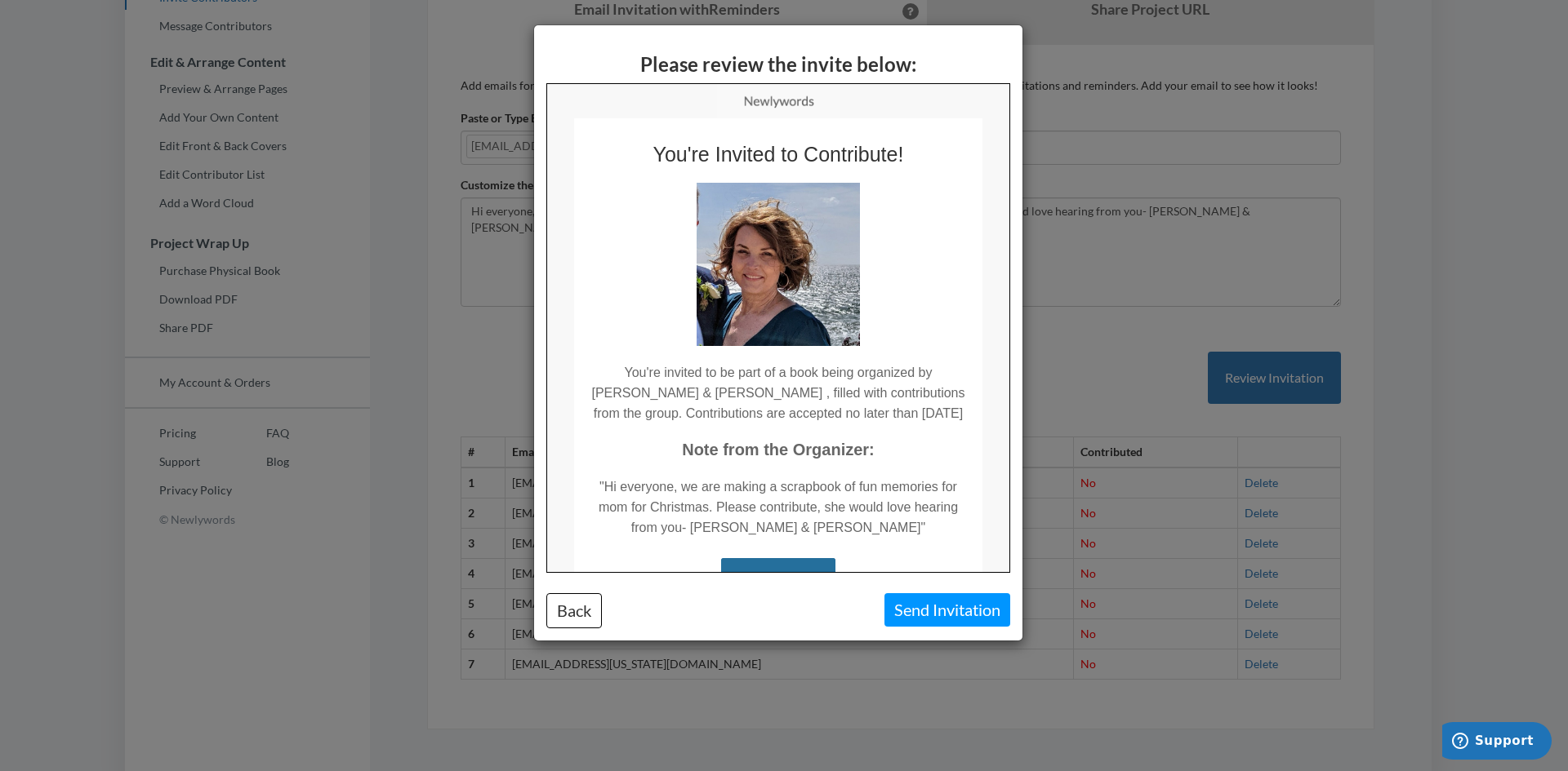
scroll to position [0, 0]
click at [971, 605] on button "Send Invitation" at bounding box center [947, 610] width 126 height 33
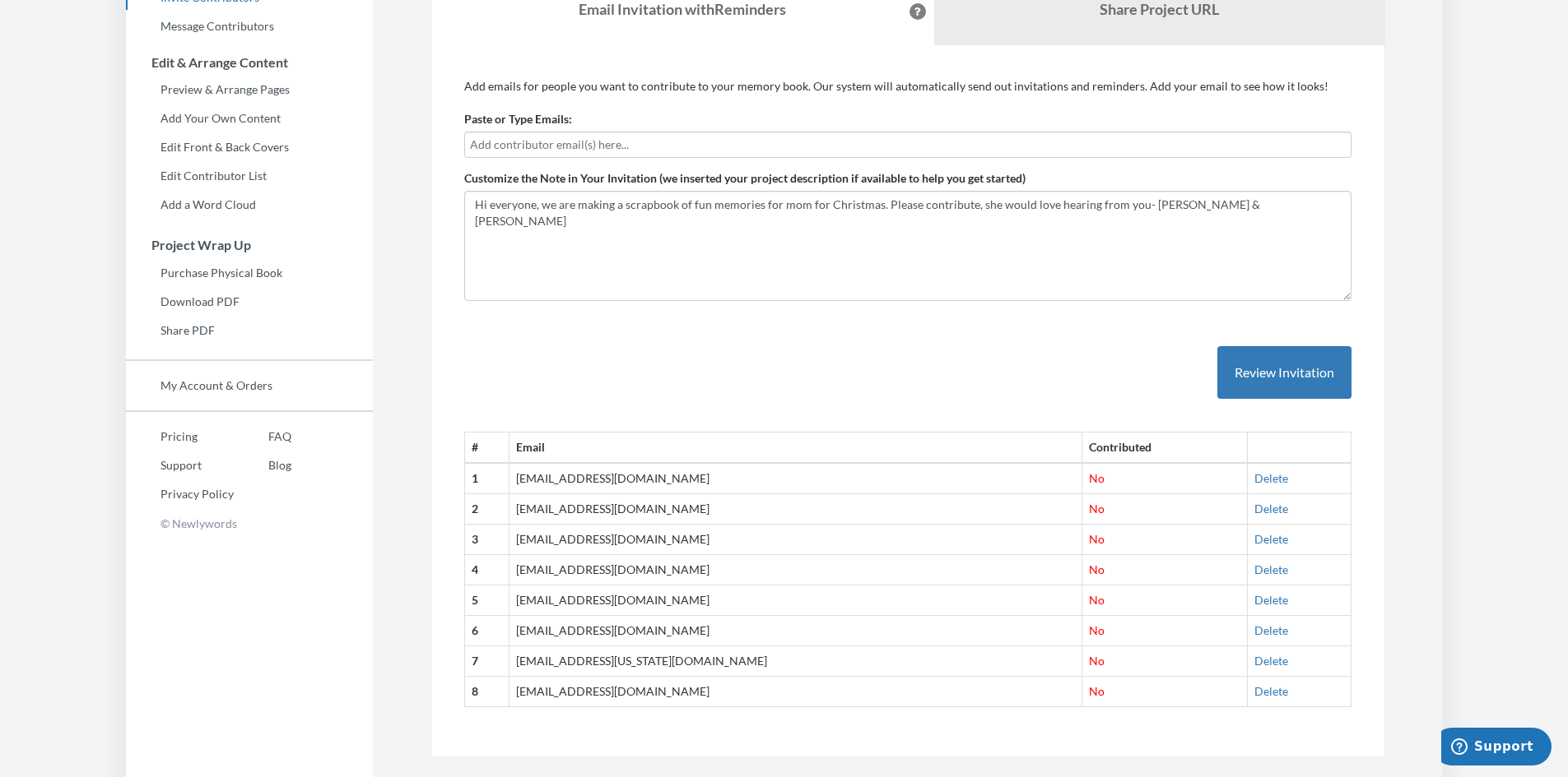
click at [556, 132] on div at bounding box center [908, 144] width 887 height 26
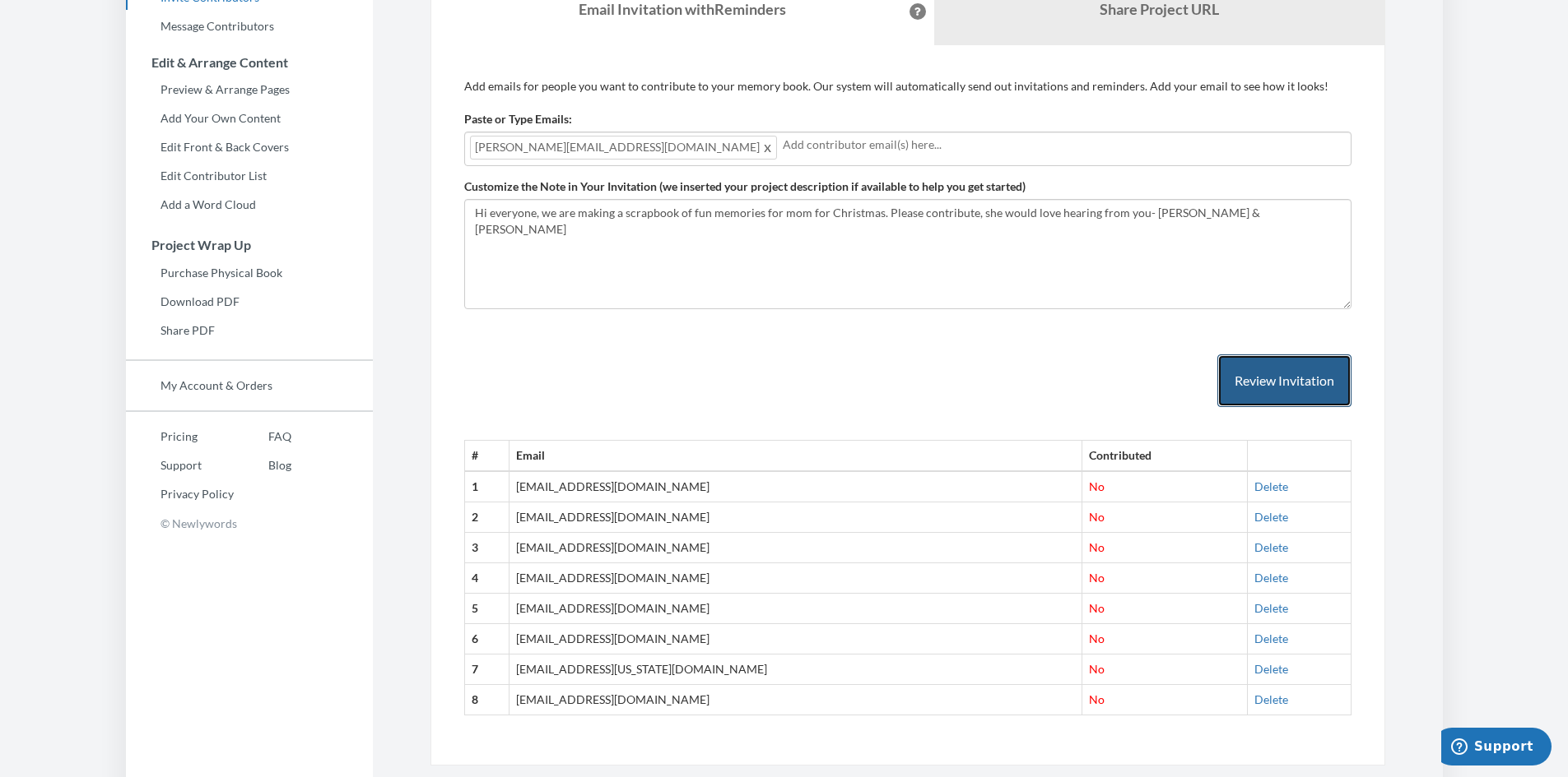
click at [1259, 379] on button "Review Invitation" at bounding box center [1284, 381] width 134 height 53
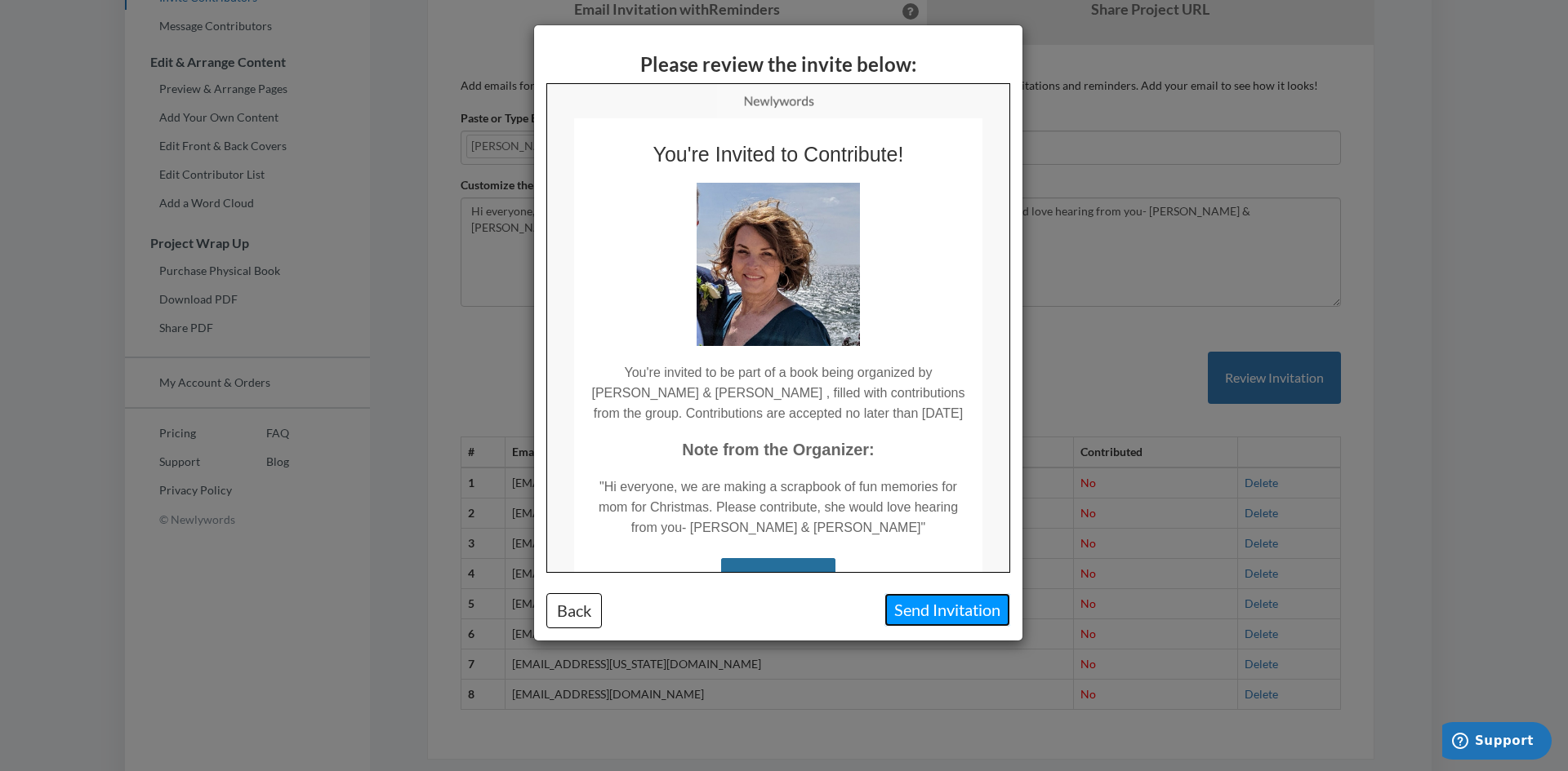
click at [953, 621] on button "Send Invitation" at bounding box center [947, 610] width 126 height 33
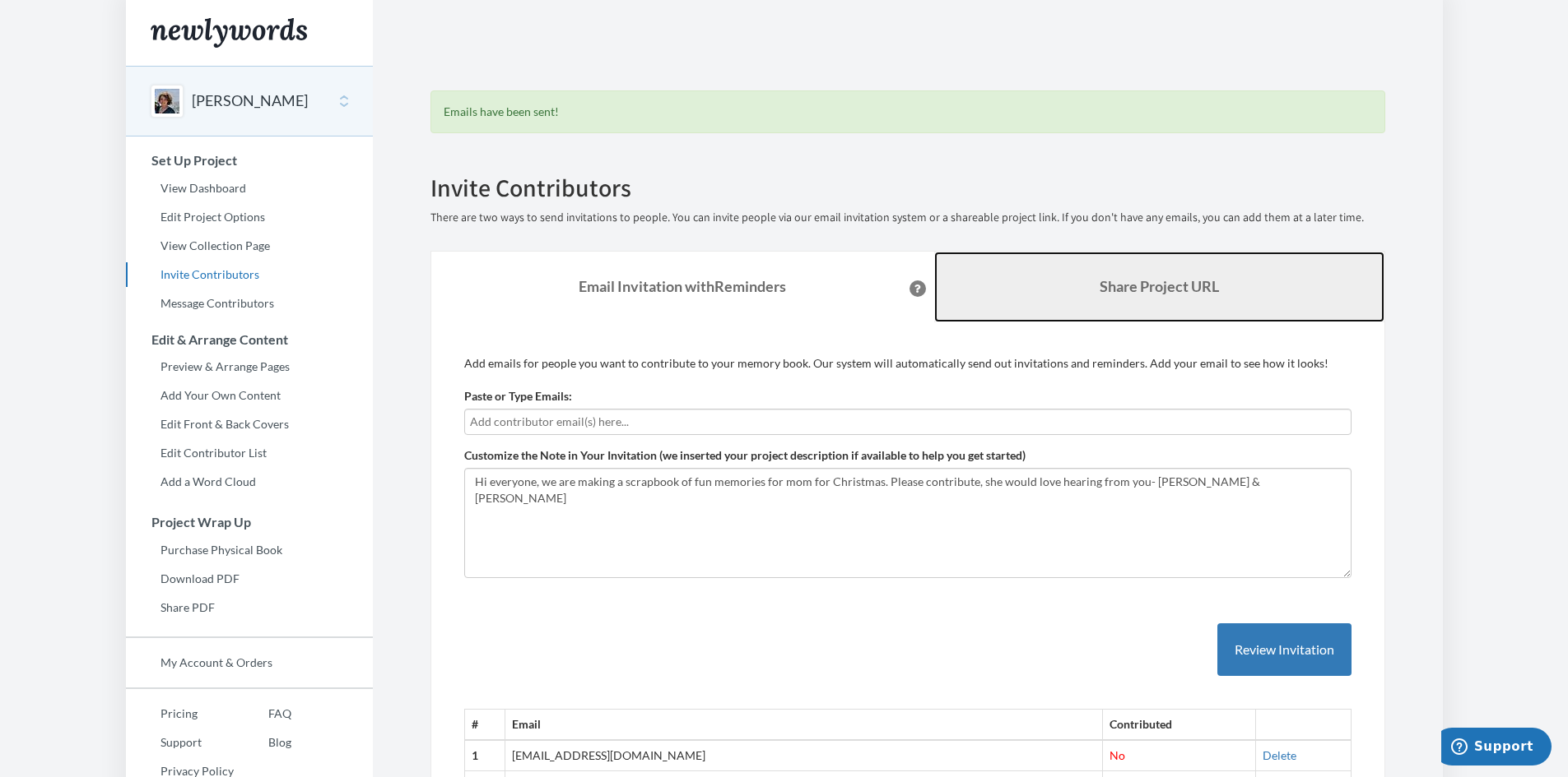
click at [1073, 286] on link "Share Project URL" at bounding box center [1159, 287] width 450 height 71
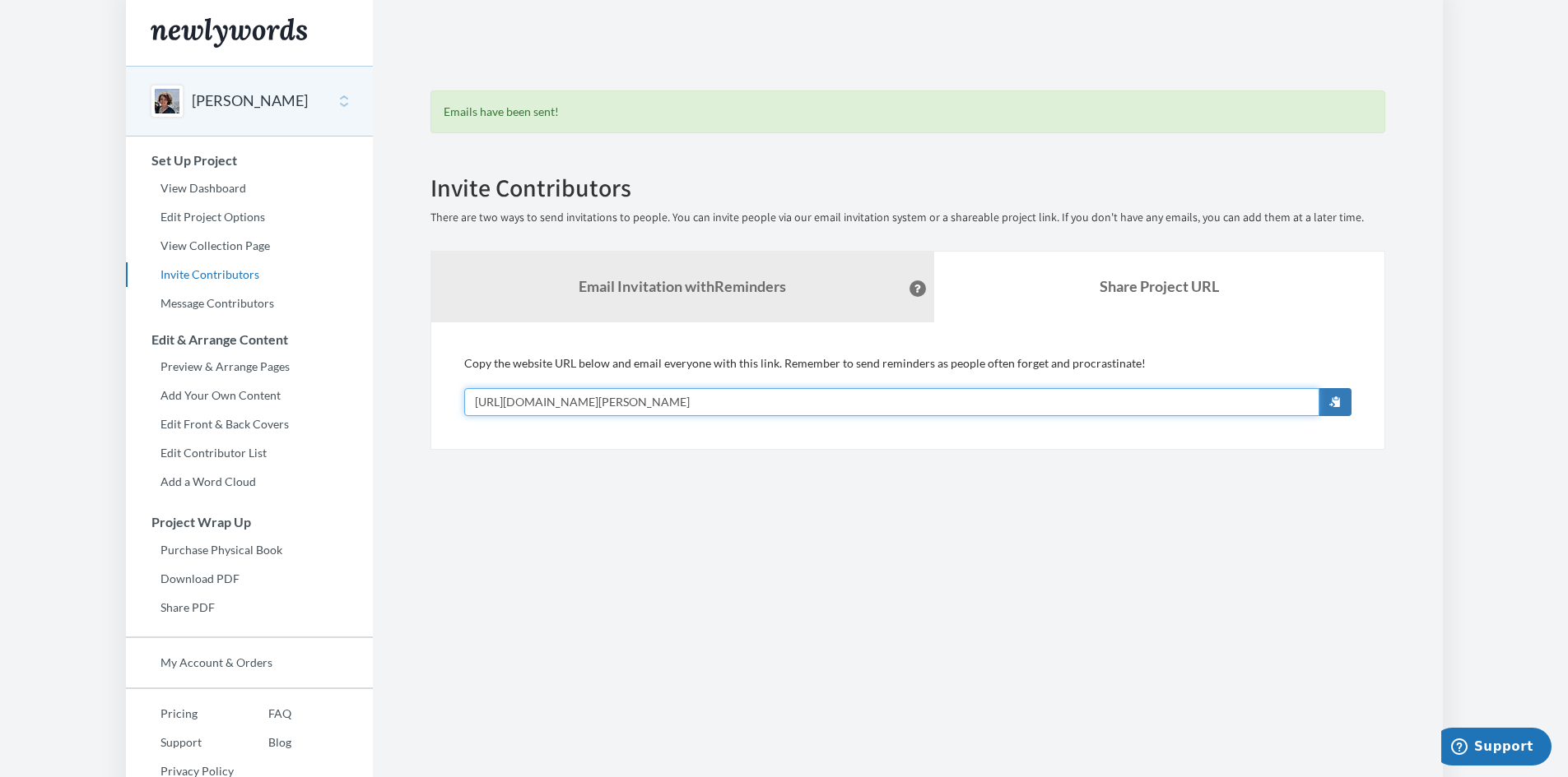
drag, startPoint x: 757, startPoint y: 399, endPoint x: 453, endPoint y: 405, distance: 304.1
click at [453, 405] on div "Add emails for people you want to contribute to your memory book. Our system wi…" at bounding box center [908, 386] width 954 height 127
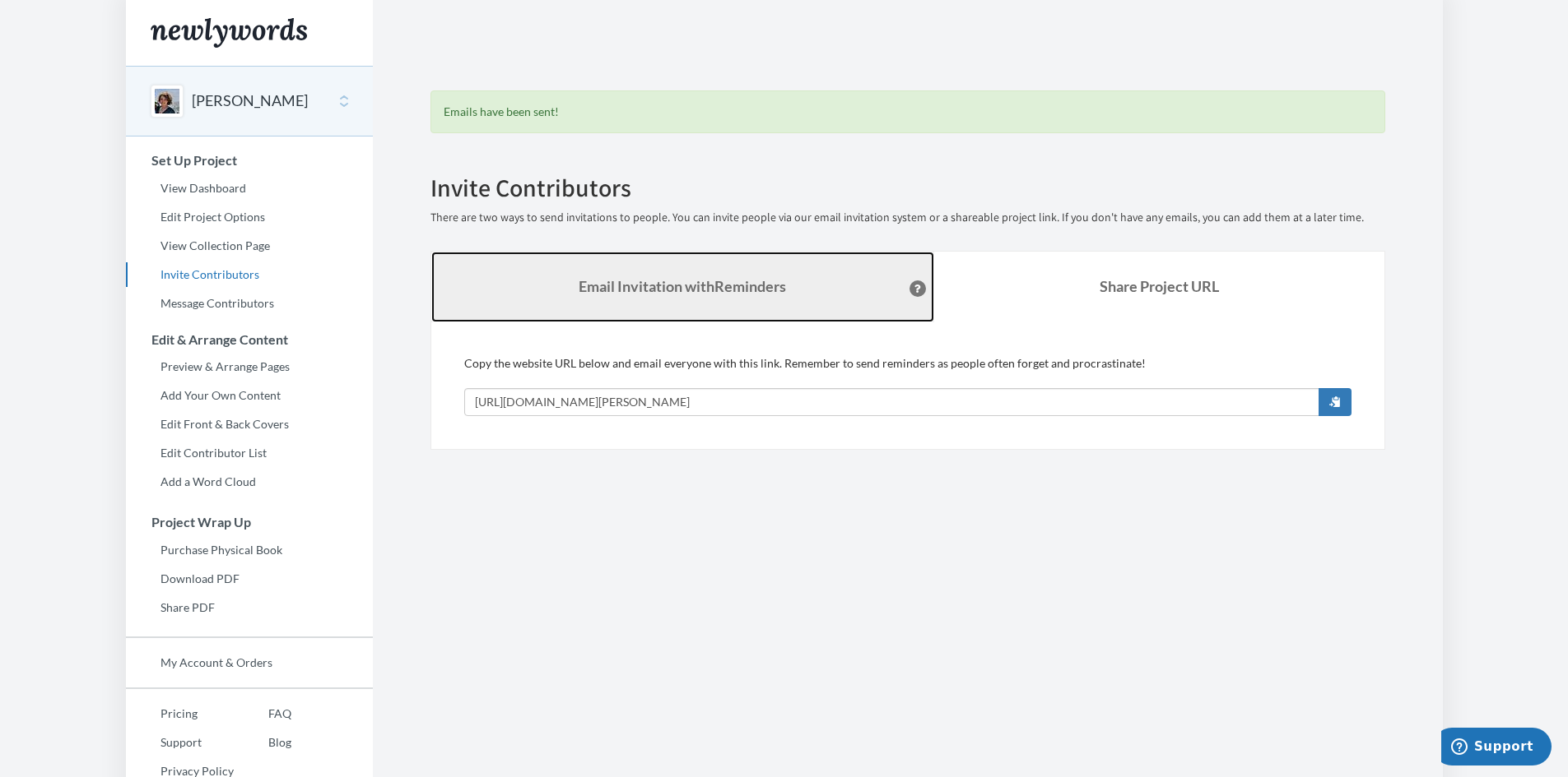
click at [708, 284] on strong "Email Invitation with Reminders" at bounding box center [682, 286] width 207 height 18
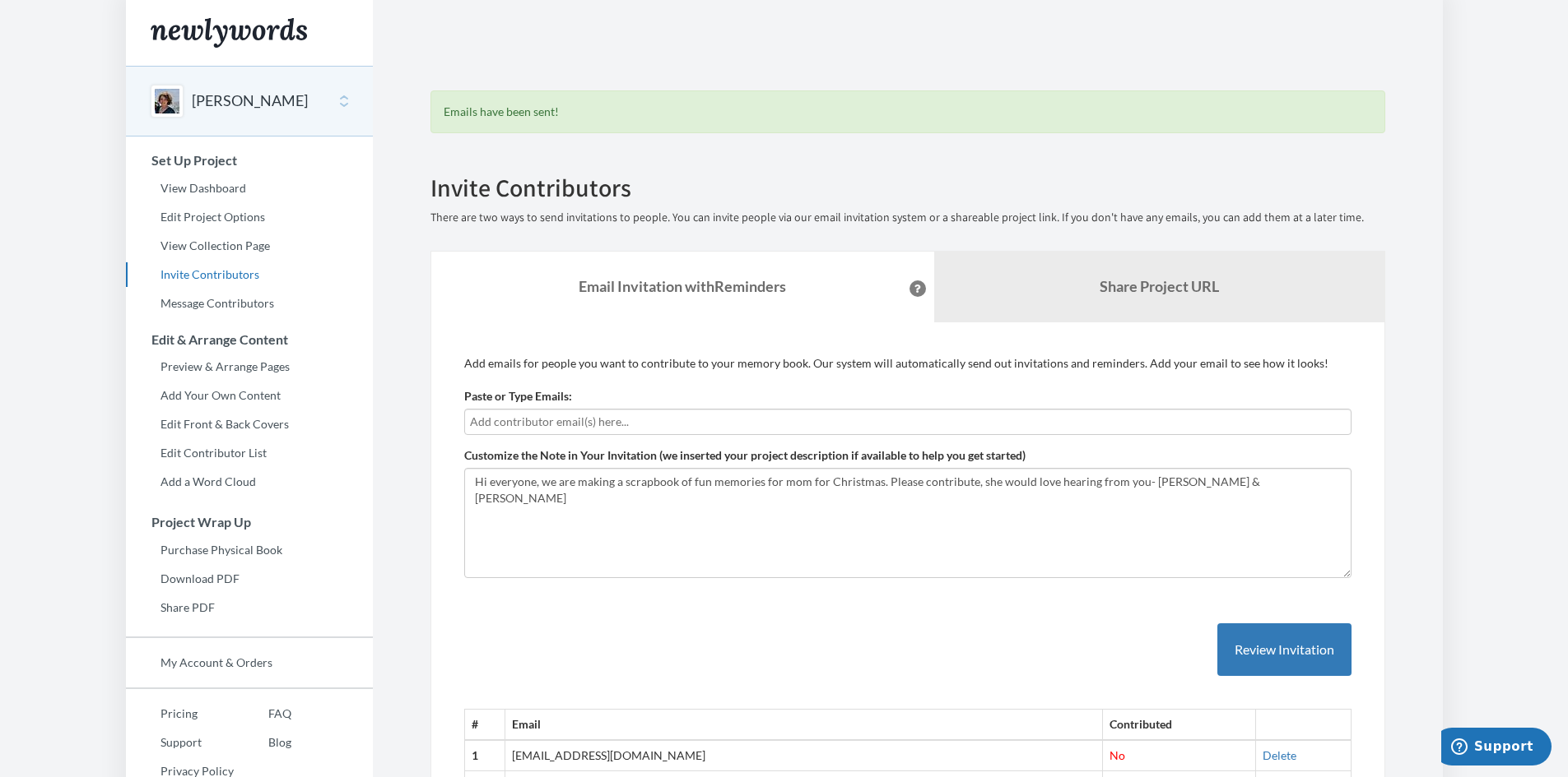
click at [224, 163] on h3 "Set Up Project" at bounding box center [250, 161] width 246 height 15
click at [217, 183] on link "View Dashboard" at bounding box center [249, 188] width 247 height 24
